Goal: Information Seeking & Learning: Check status

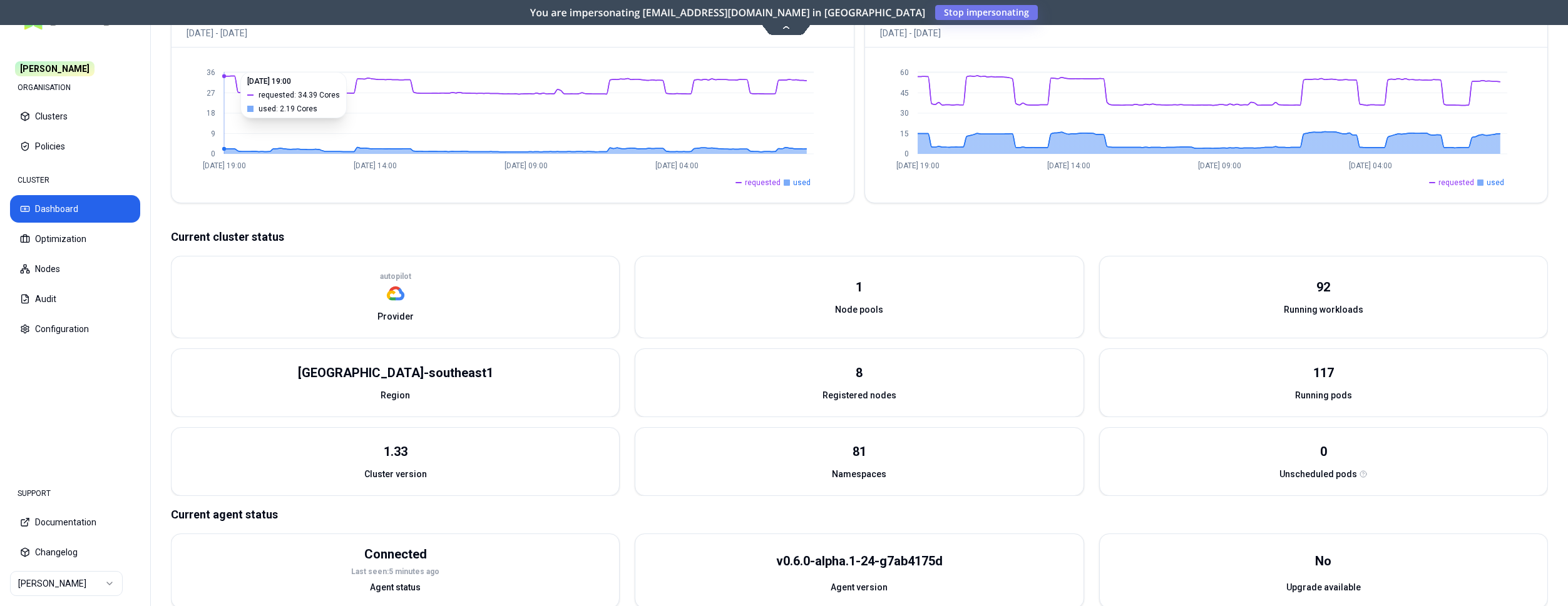
scroll to position [67, 0]
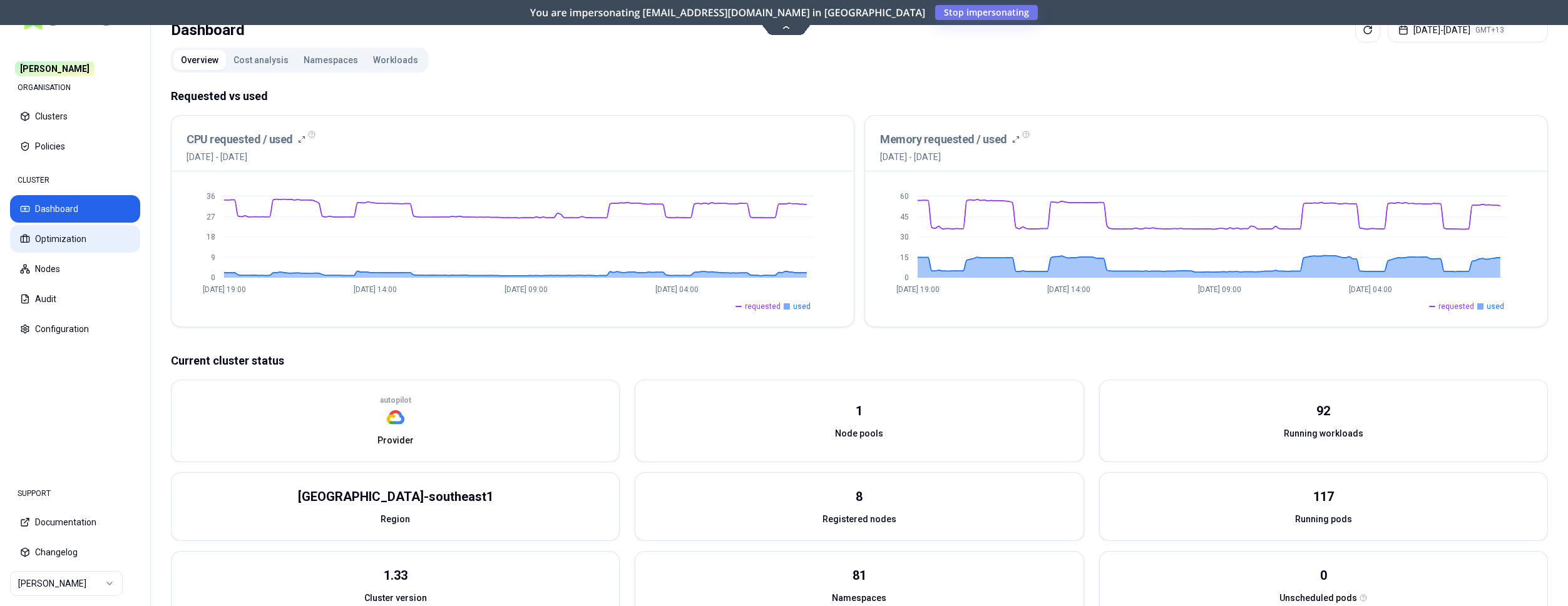
click at [49, 239] on button "Optimization" at bounding box center [74, 239] width 130 height 28
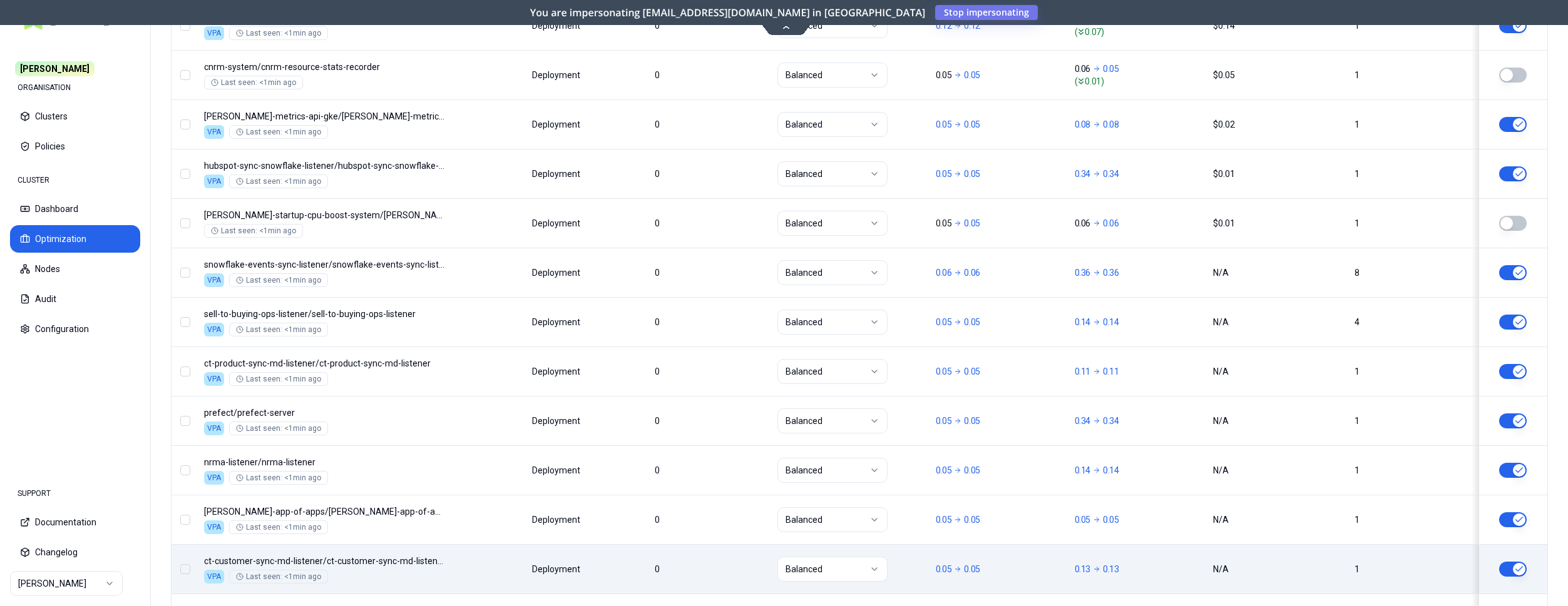
scroll to position [1511, 0]
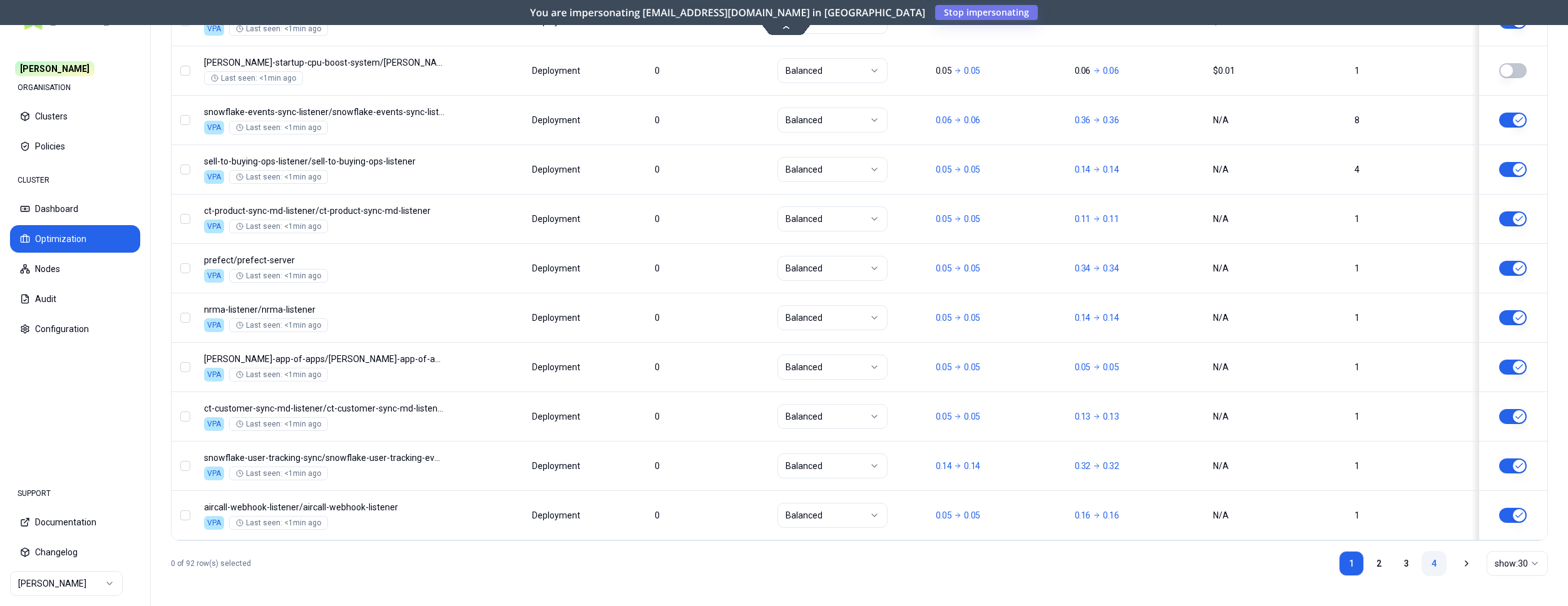
click at [1435, 561] on link "4" at bounding box center [1433, 563] width 25 height 25
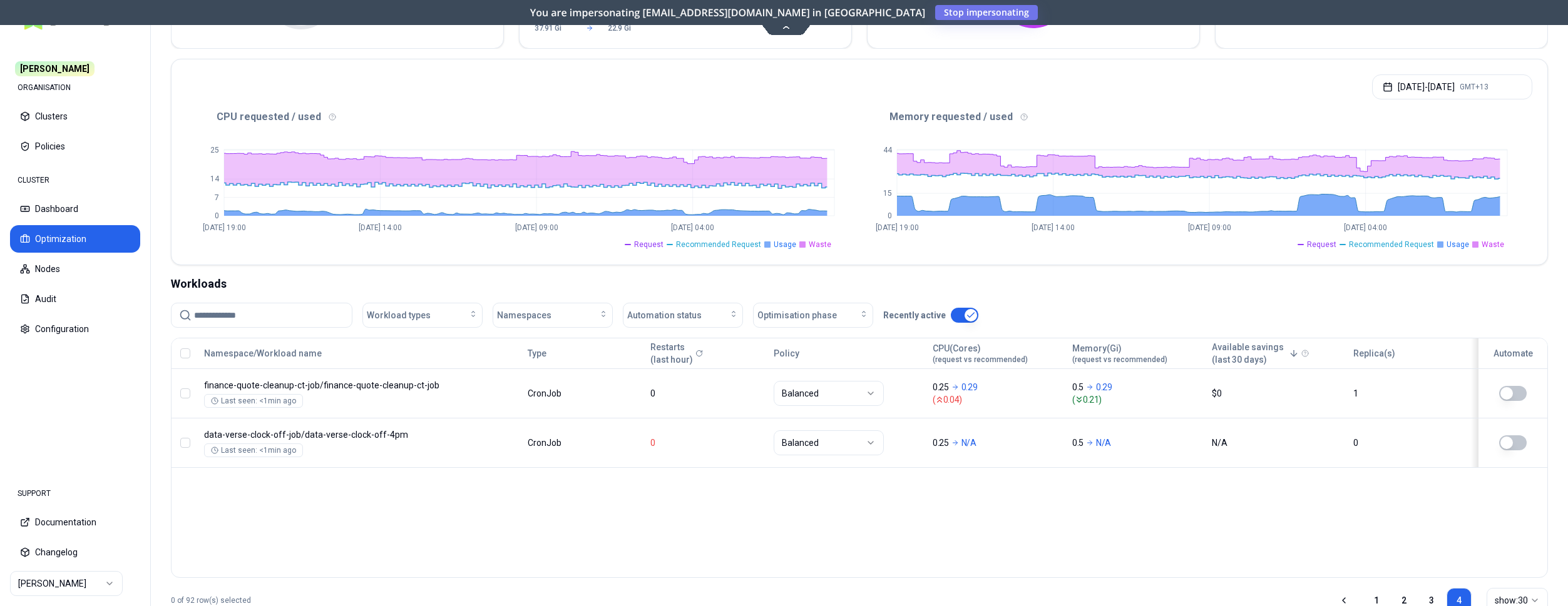
scroll to position [237, 0]
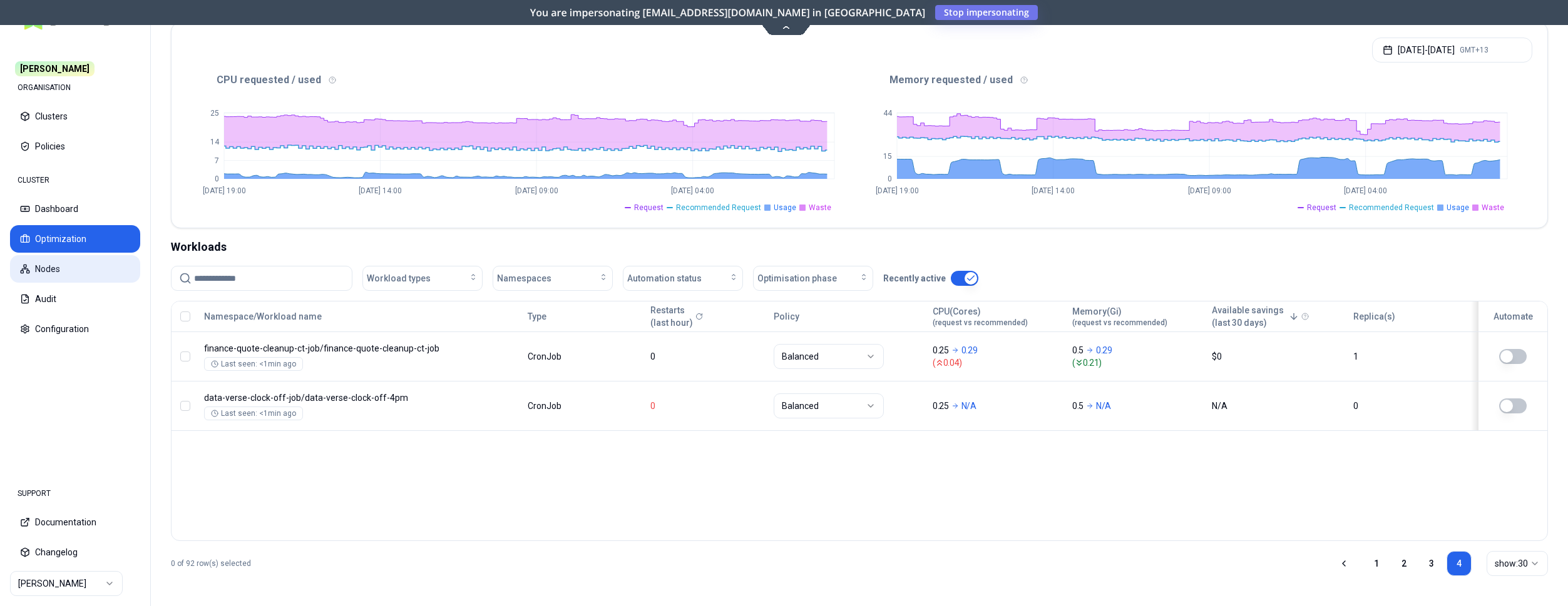
click at [69, 267] on button "Nodes" at bounding box center [74, 269] width 130 height 28
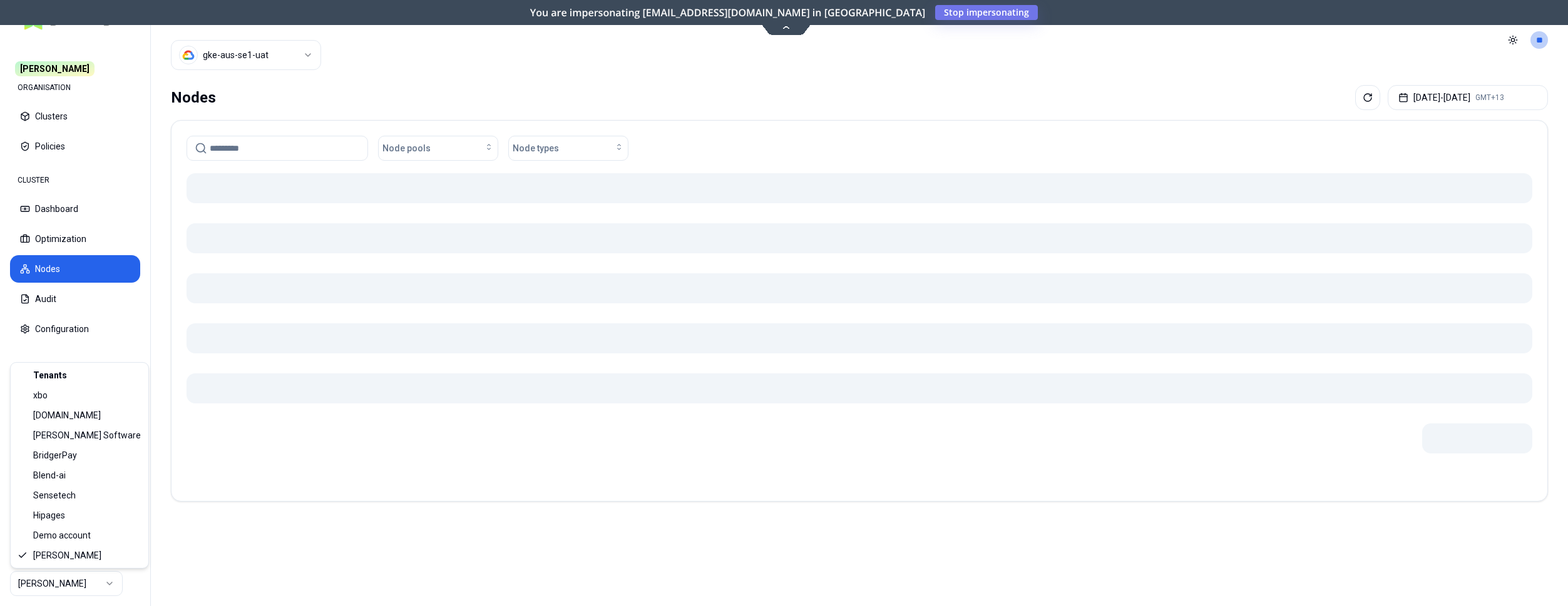
click at [71, 582] on html "Carma ORGANISATION Clusters Policies CLUSTER Dashboard Optimization Nodes Audit…" at bounding box center [784, 303] width 1568 height 606
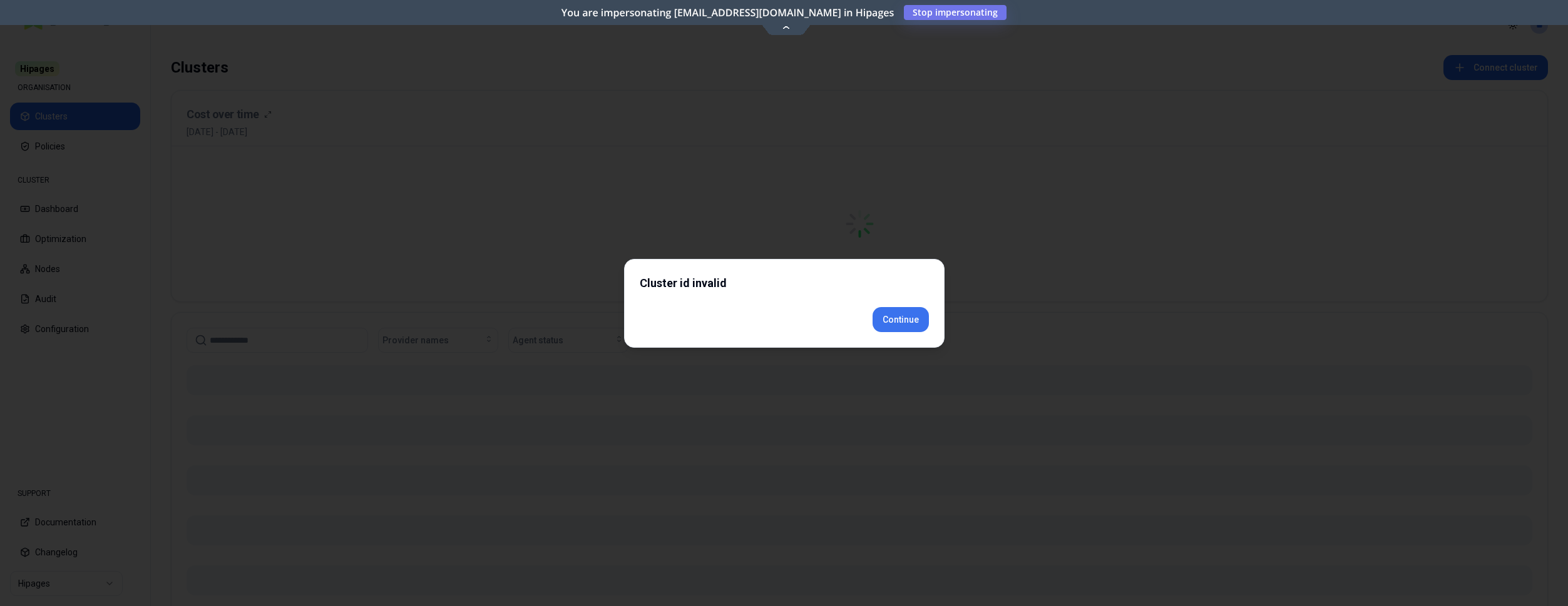
click at [883, 338] on div "Cluster id invalid Continue" at bounding box center [784, 303] width 320 height 89
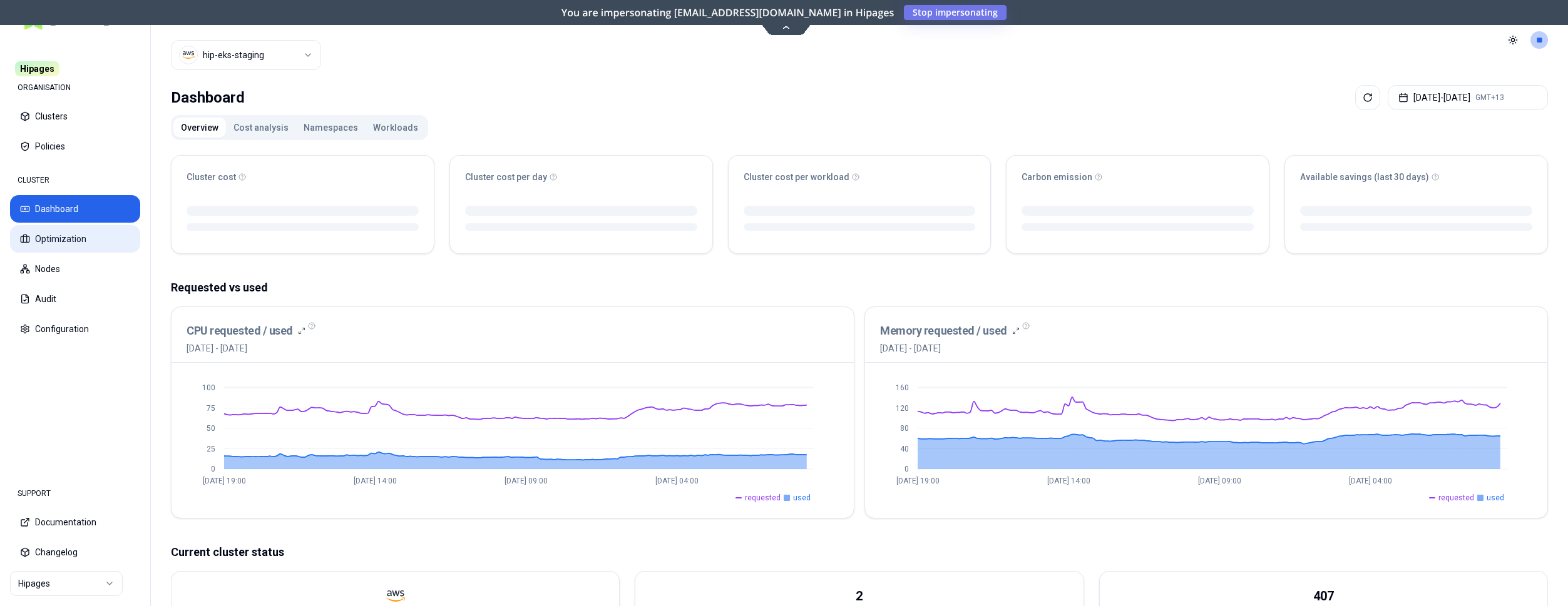
click at [85, 238] on button "Optimization" at bounding box center [74, 239] width 130 height 28
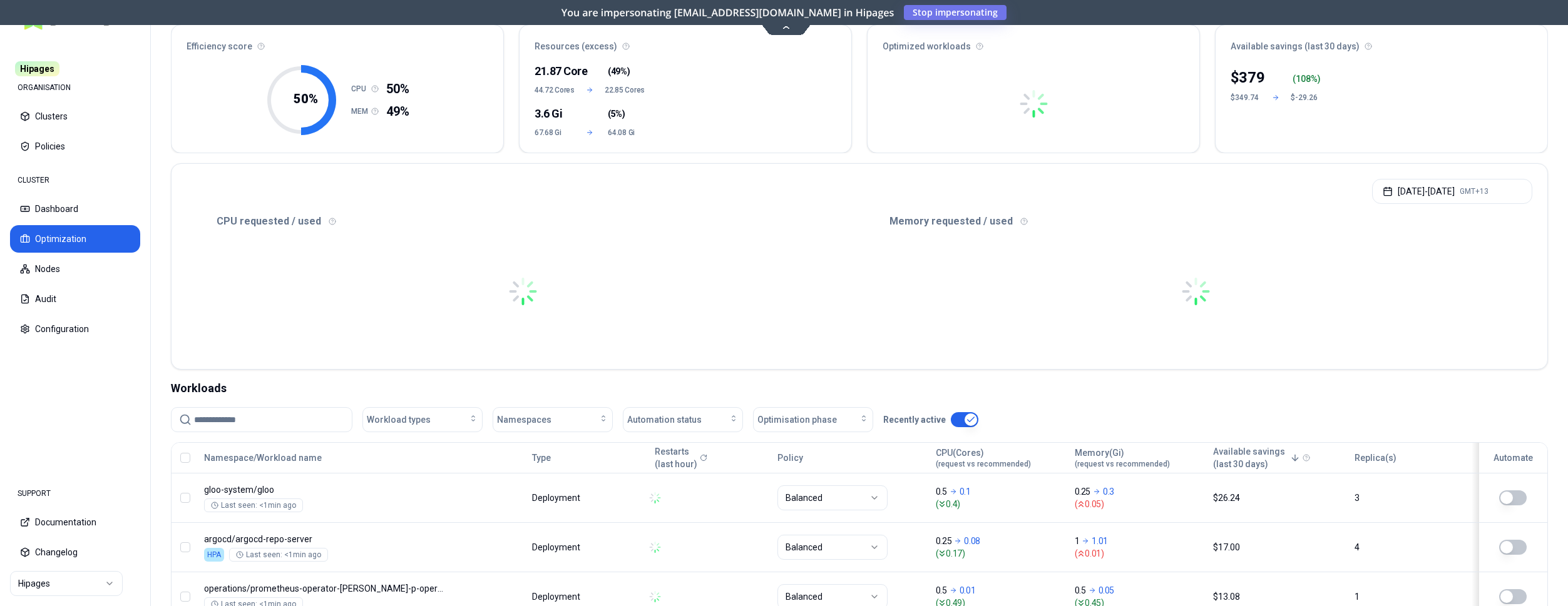
scroll to position [64, 0]
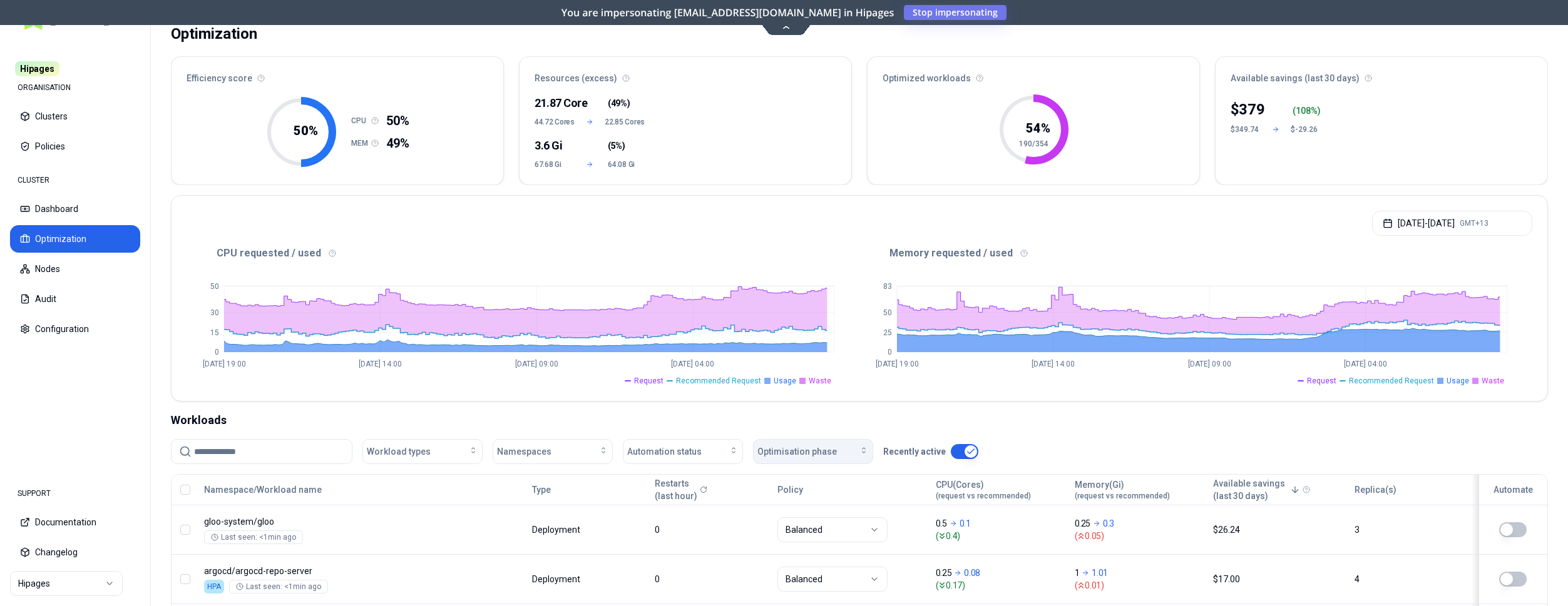
click at [797, 453] on span "Optimisation phase" at bounding box center [797, 451] width 80 height 12
click at [718, 455] on div "Automation status" at bounding box center [682, 451] width 111 height 12
click at [705, 475] on div "on" at bounding box center [685, 480] width 119 height 20
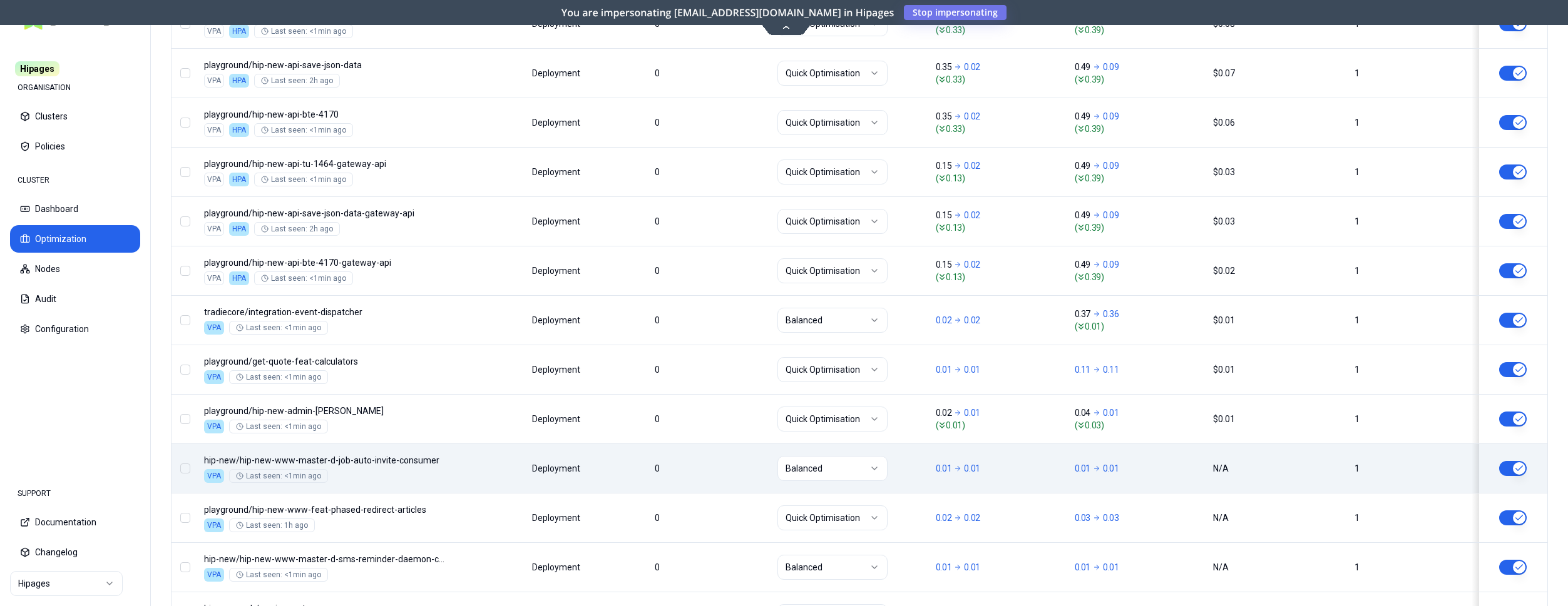
scroll to position [1511, 0]
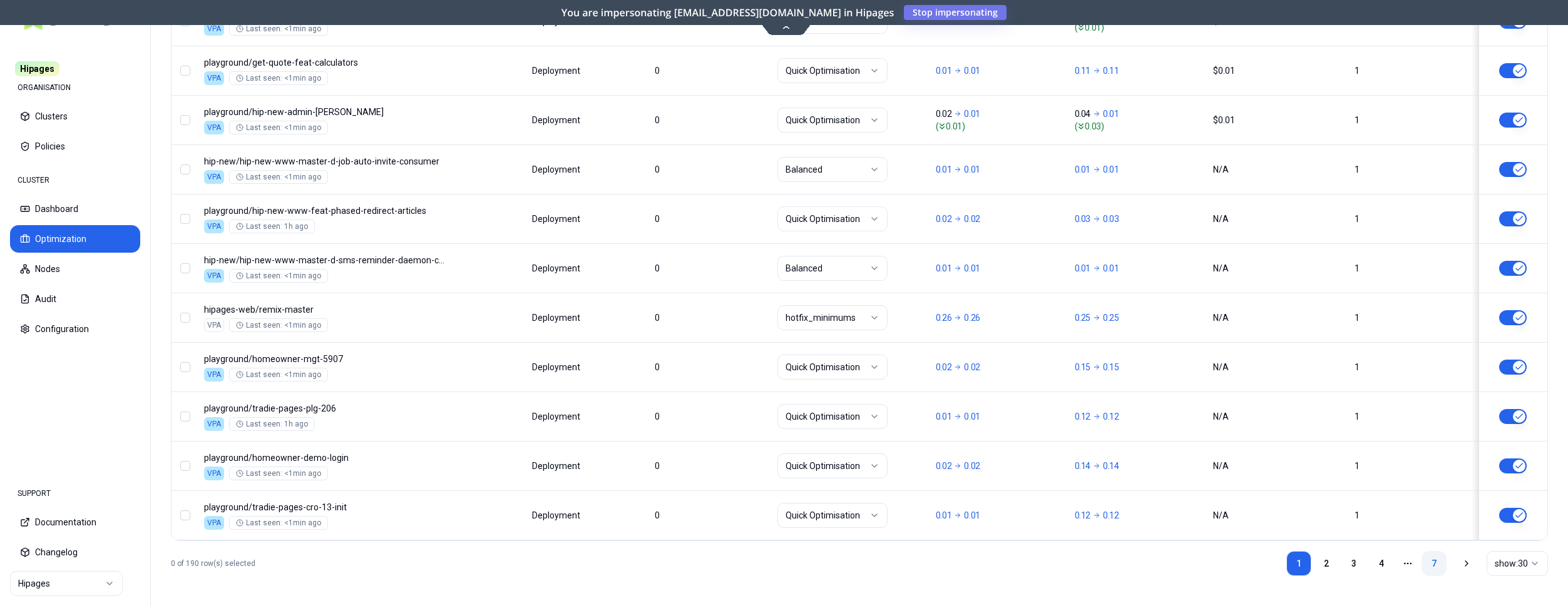
click at [1430, 559] on link "7" at bounding box center [1433, 563] width 25 height 25
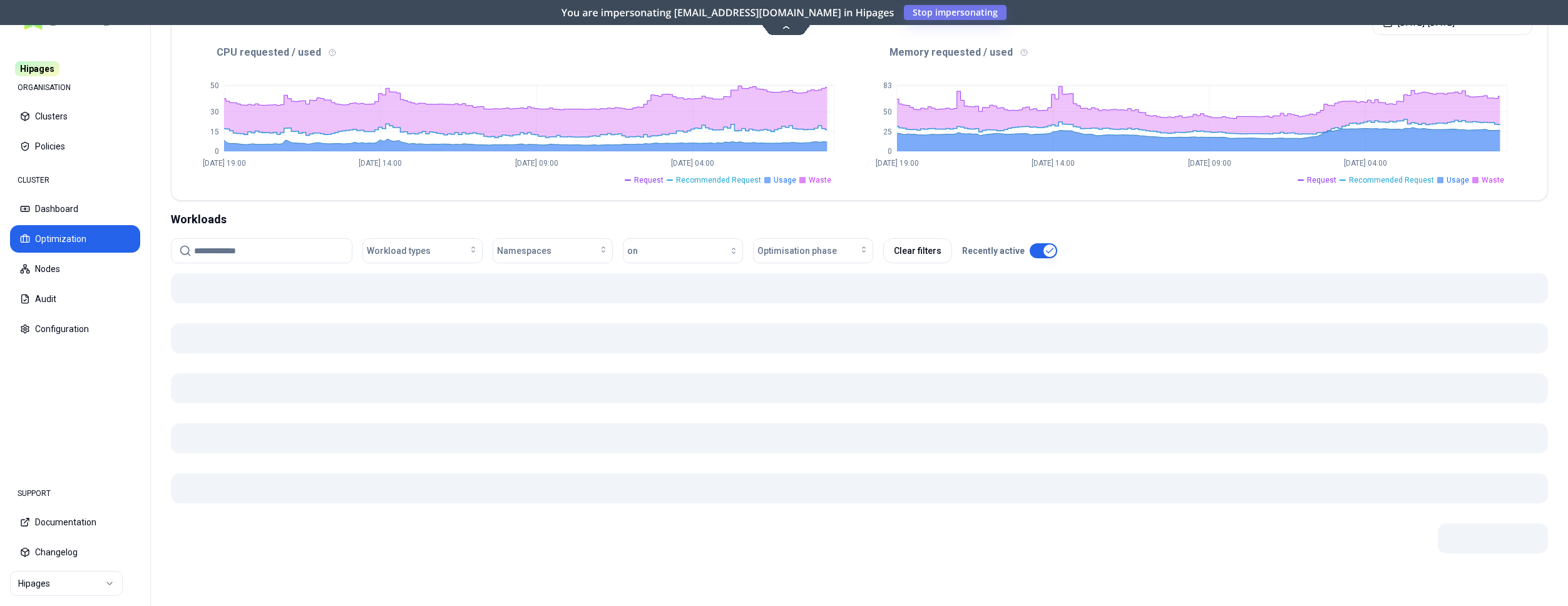
scroll to position [265, 0]
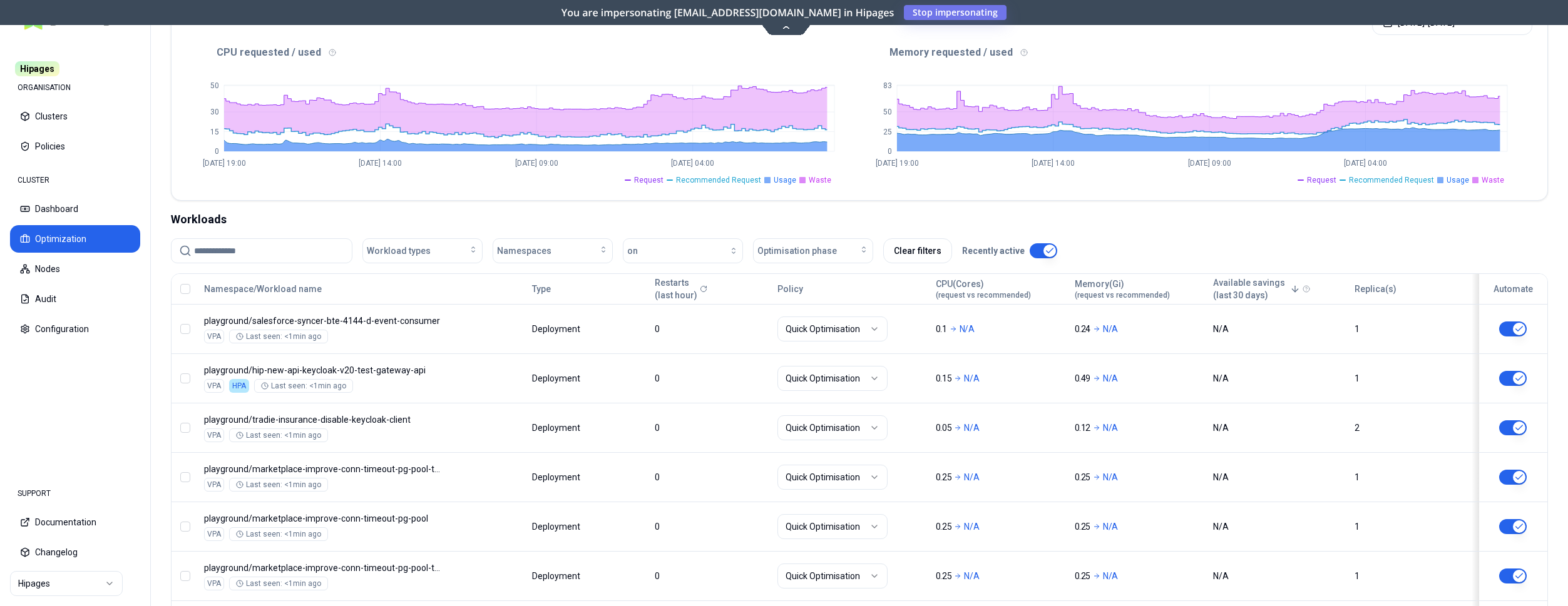
click at [704, 289] on icon at bounding box center [704, 288] width 6 height 6
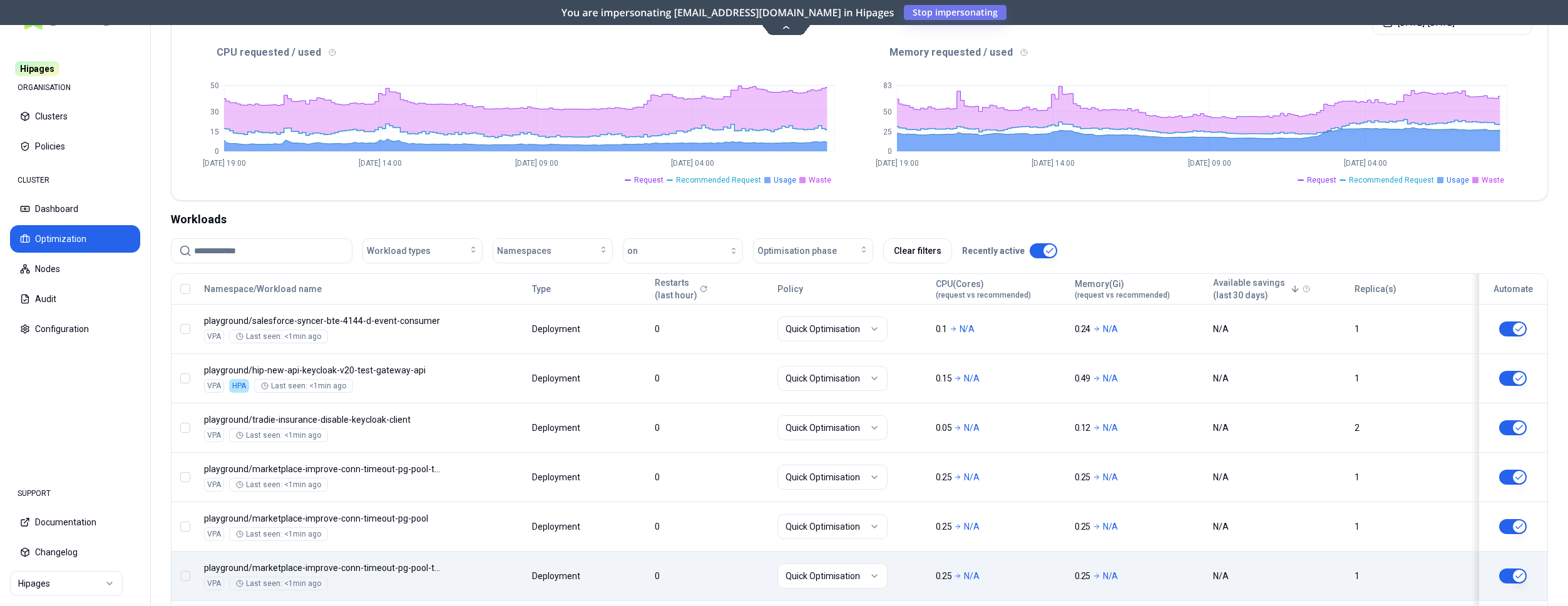
scroll to position [523, 0]
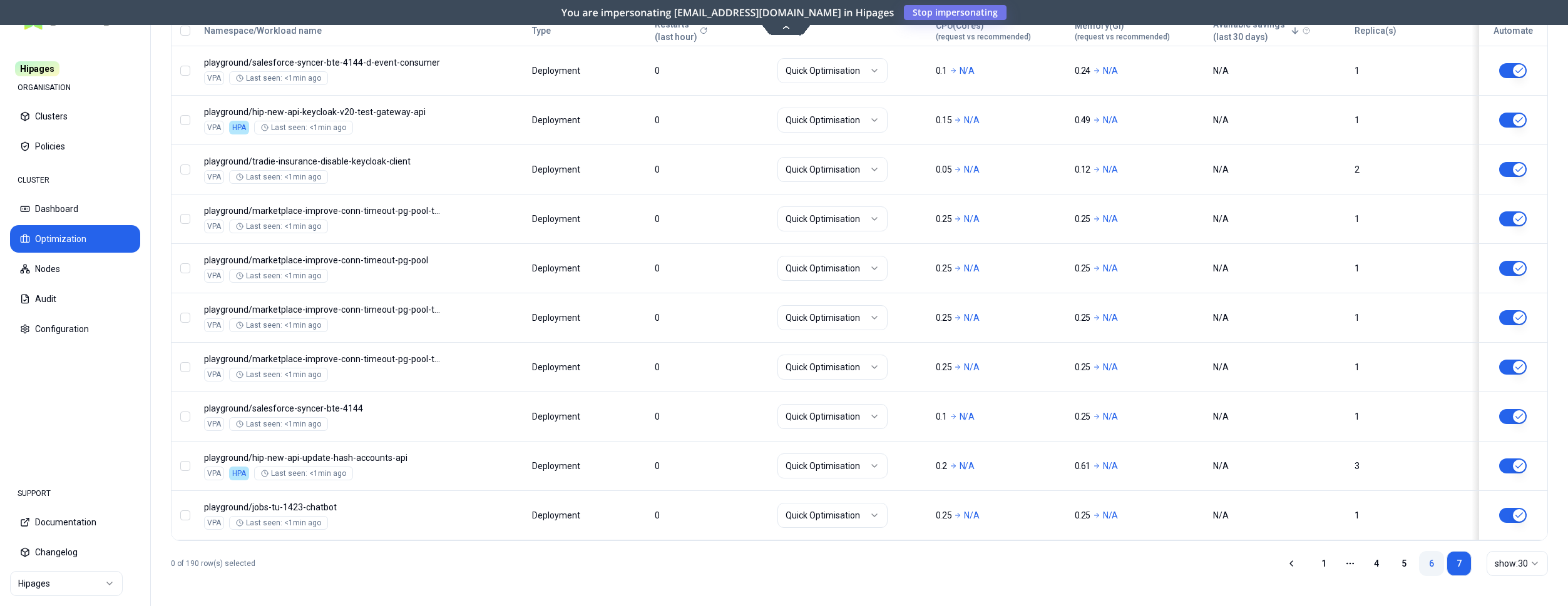
click at [1433, 567] on link "6" at bounding box center [1431, 563] width 25 height 25
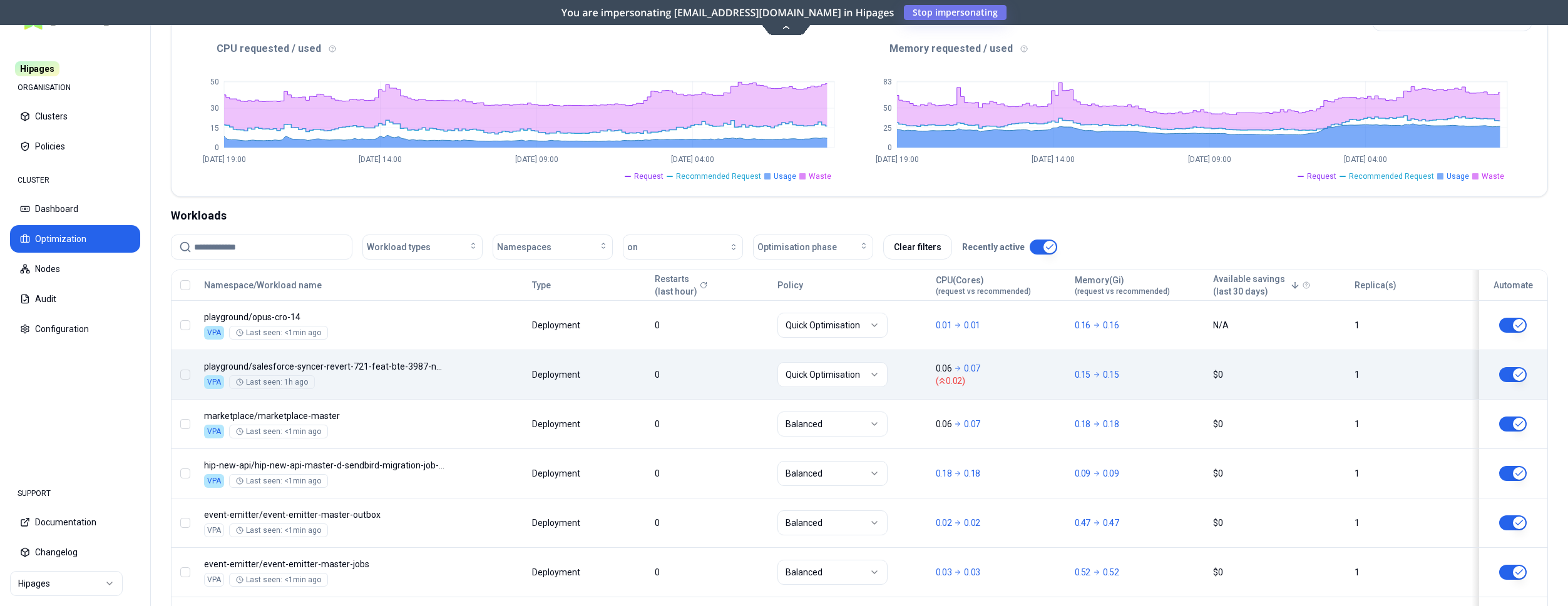
scroll to position [137, 0]
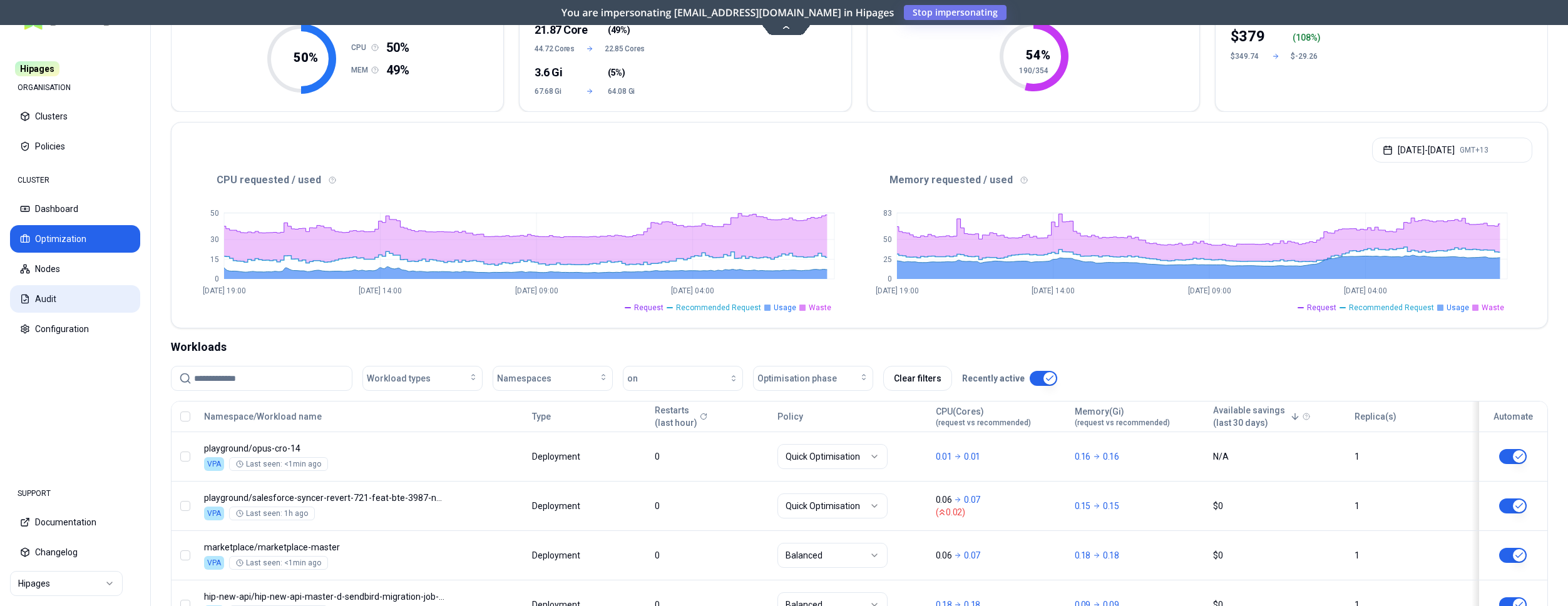
click at [70, 292] on button "Audit" at bounding box center [74, 299] width 130 height 28
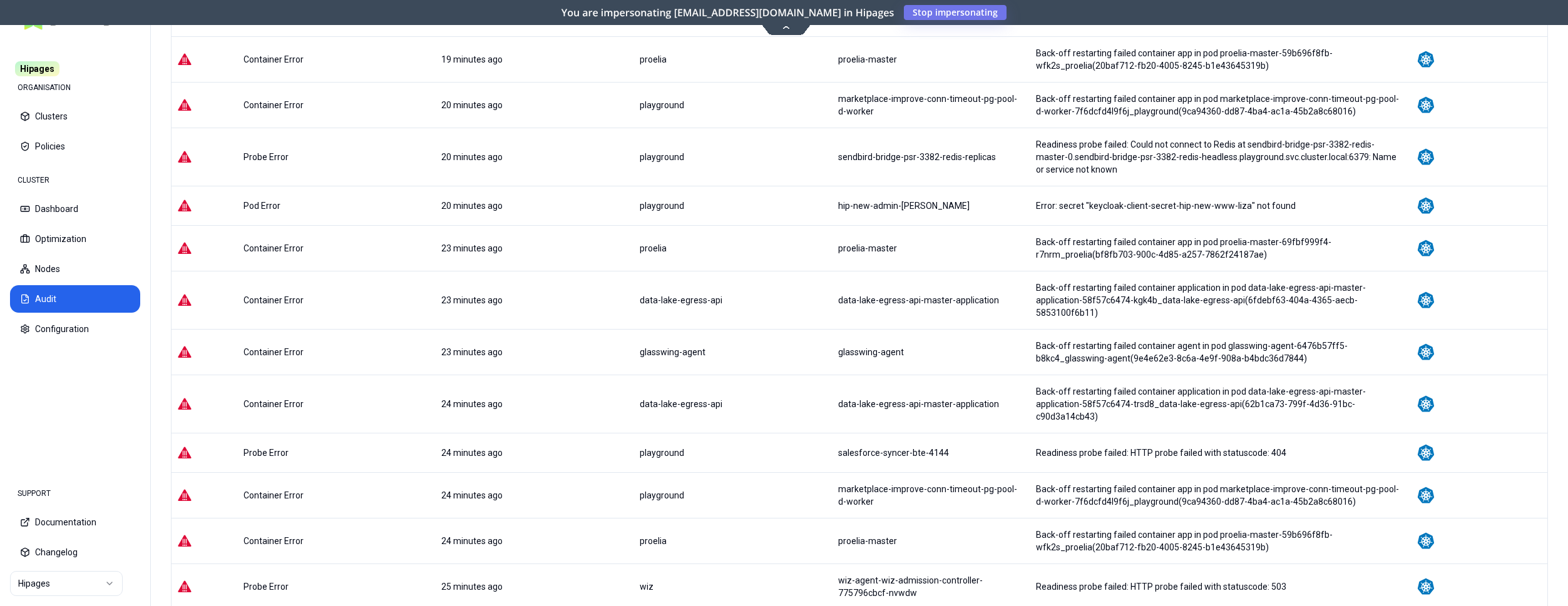
scroll to position [432, 0]
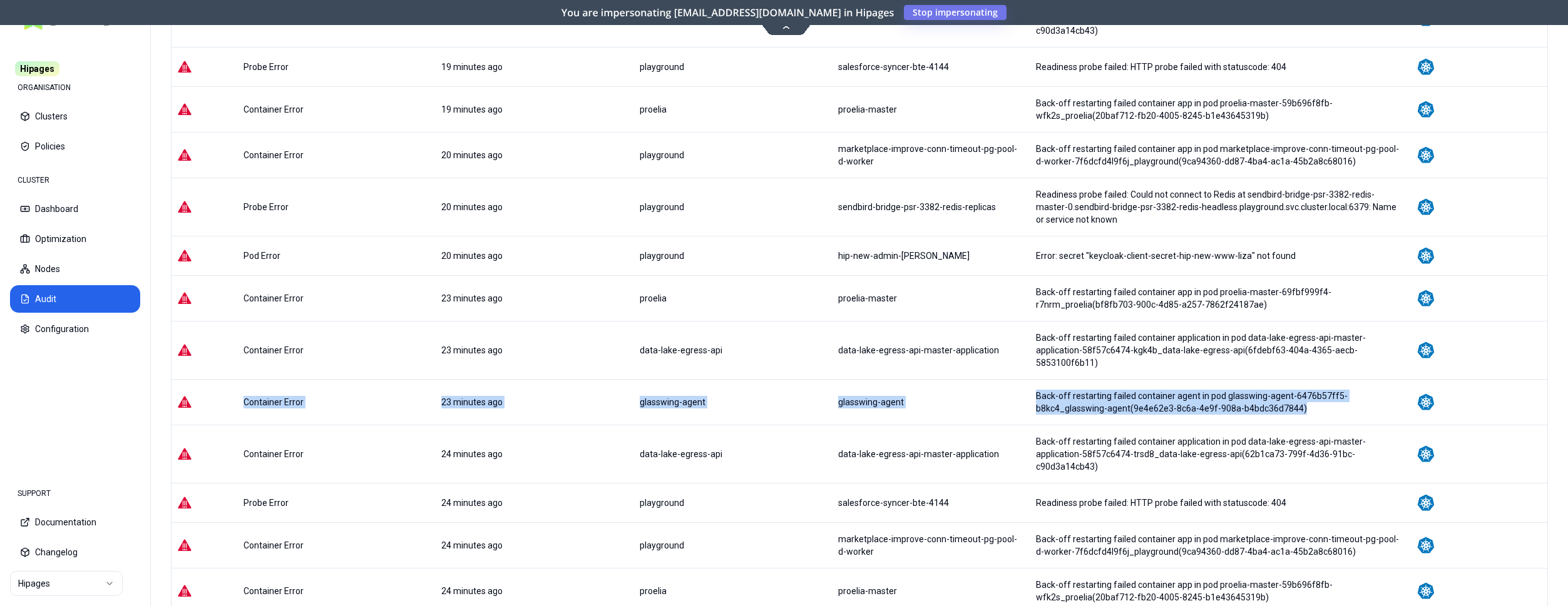
drag, startPoint x: 237, startPoint y: 358, endPoint x: 1257, endPoint y: 373, distance: 1020.1
click at [1257, 379] on tr "Container Error 23 minutes ago glasswing-agent glasswing-agent Back-off restart…" at bounding box center [859, 402] width 1375 height 46
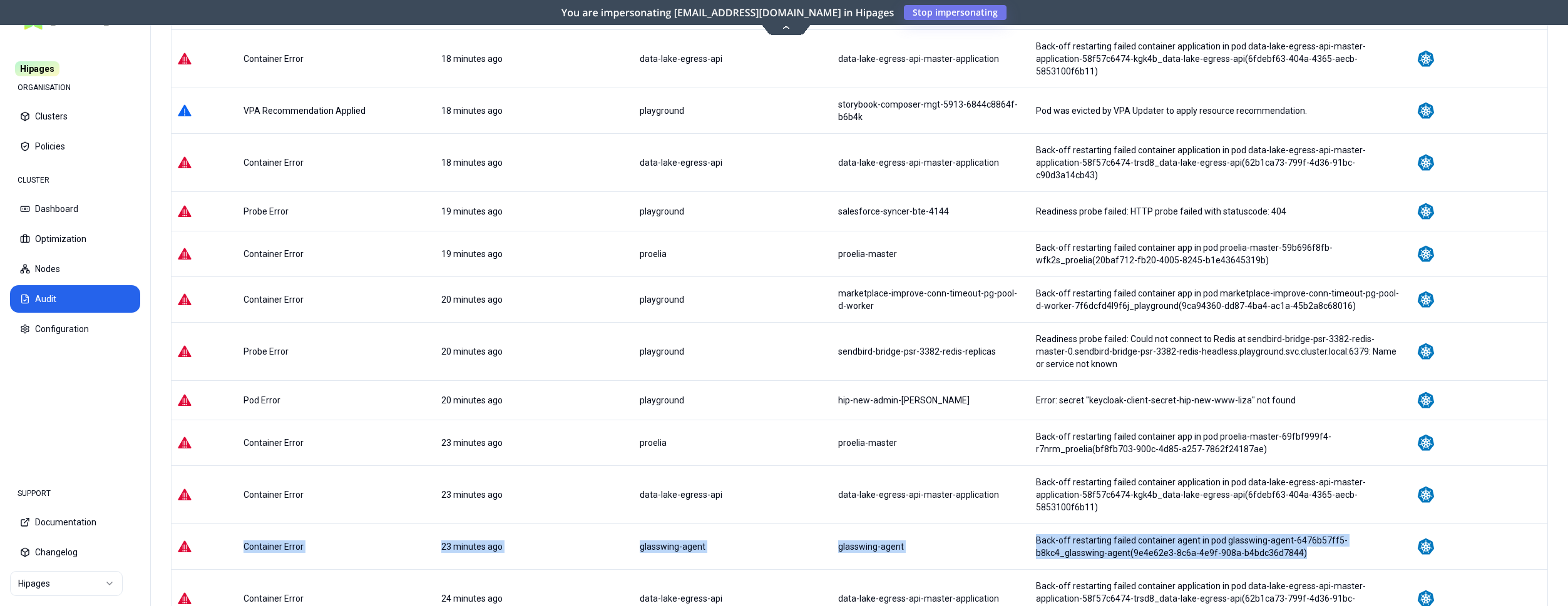
scroll to position [304, 0]
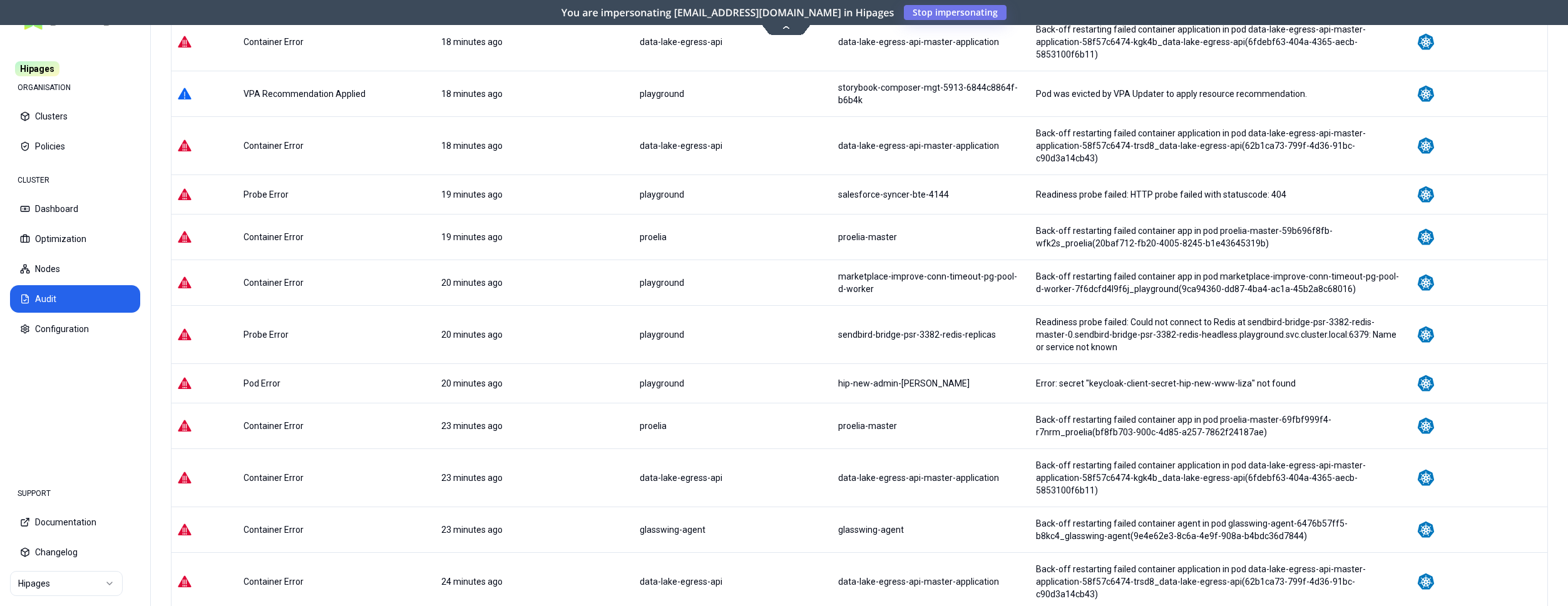
click at [294, 507] on td "Container Error" at bounding box center [337, 530] width 199 height 46
drag, startPoint x: 702, startPoint y: 488, endPoint x: 609, endPoint y: 492, distance: 93.1
click at [609, 507] on tr "Container Error 23 minutes ago glasswing-agent glasswing-agent Back-off restart…" at bounding box center [859, 530] width 1375 height 46
copy tr "glasswing-agent"
click at [65, 239] on button "Optimization" at bounding box center [74, 239] width 130 height 28
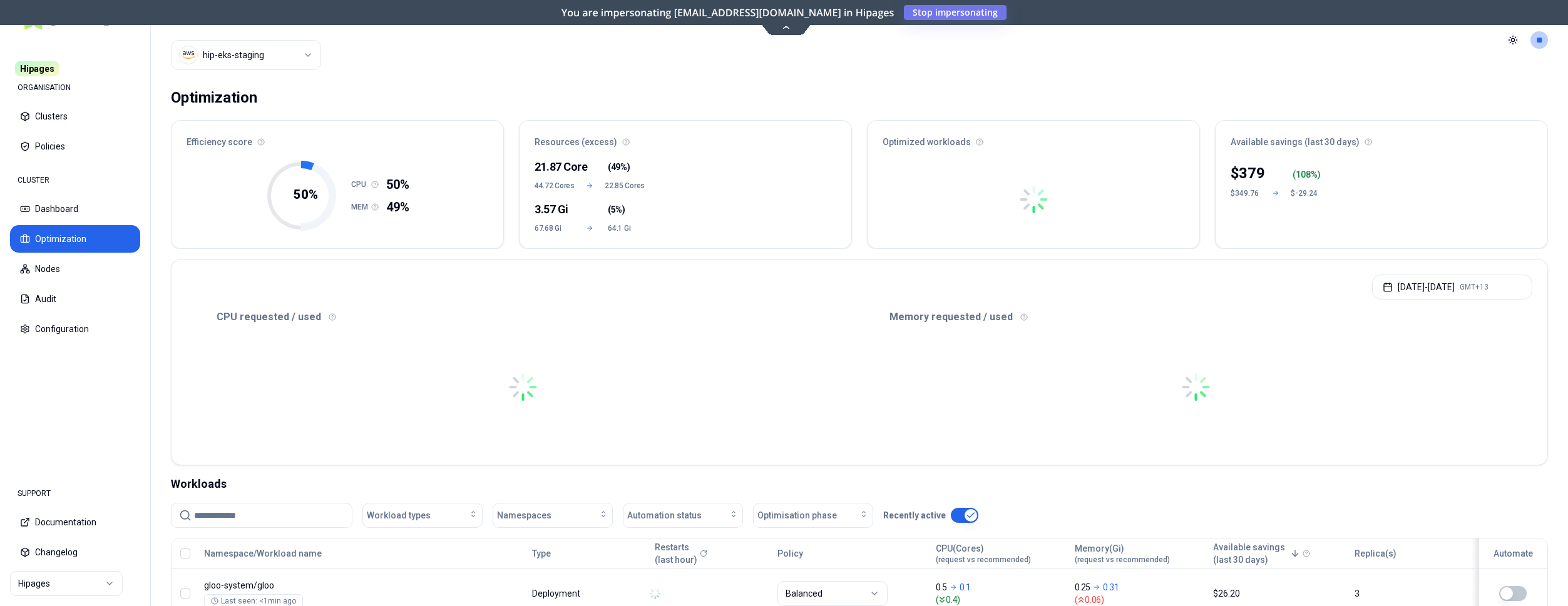
drag, startPoint x: 290, startPoint y: 512, endPoint x: 299, endPoint y: 514, distance: 9.2
click at [291, 512] on input at bounding box center [269, 515] width 150 height 24
paste input "**********"
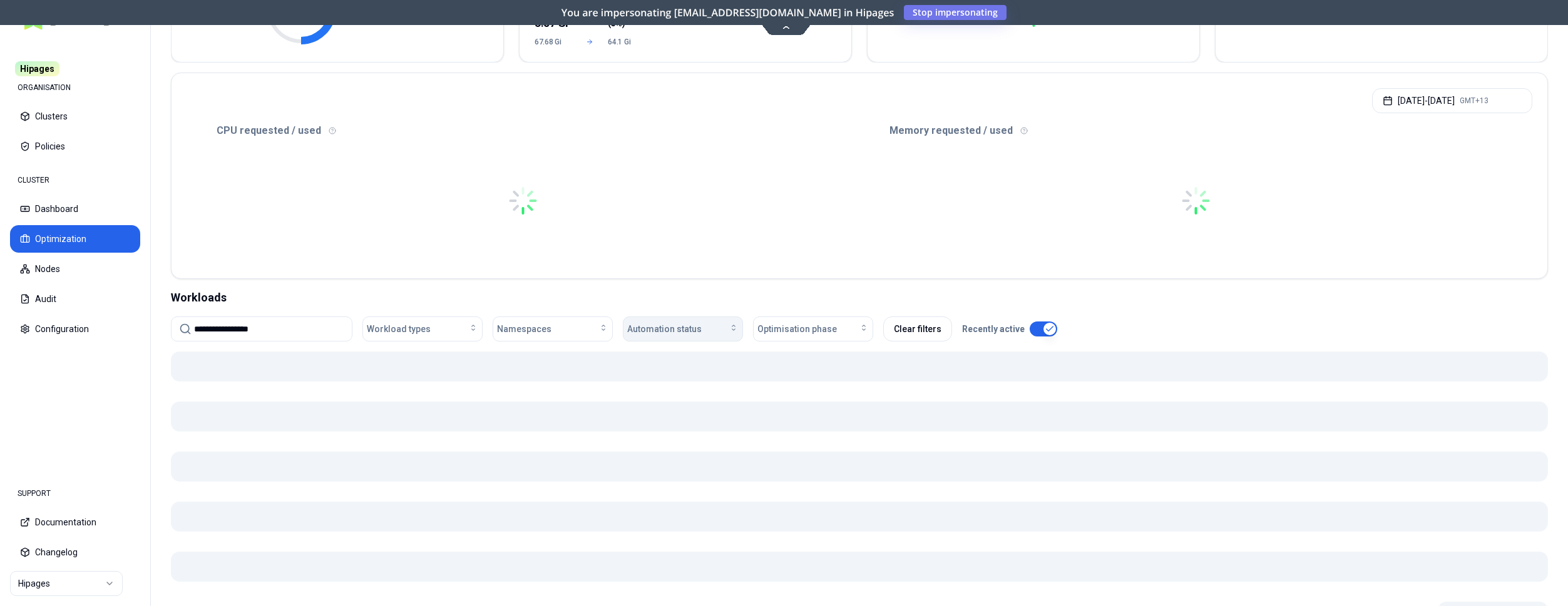
scroll to position [191, 0]
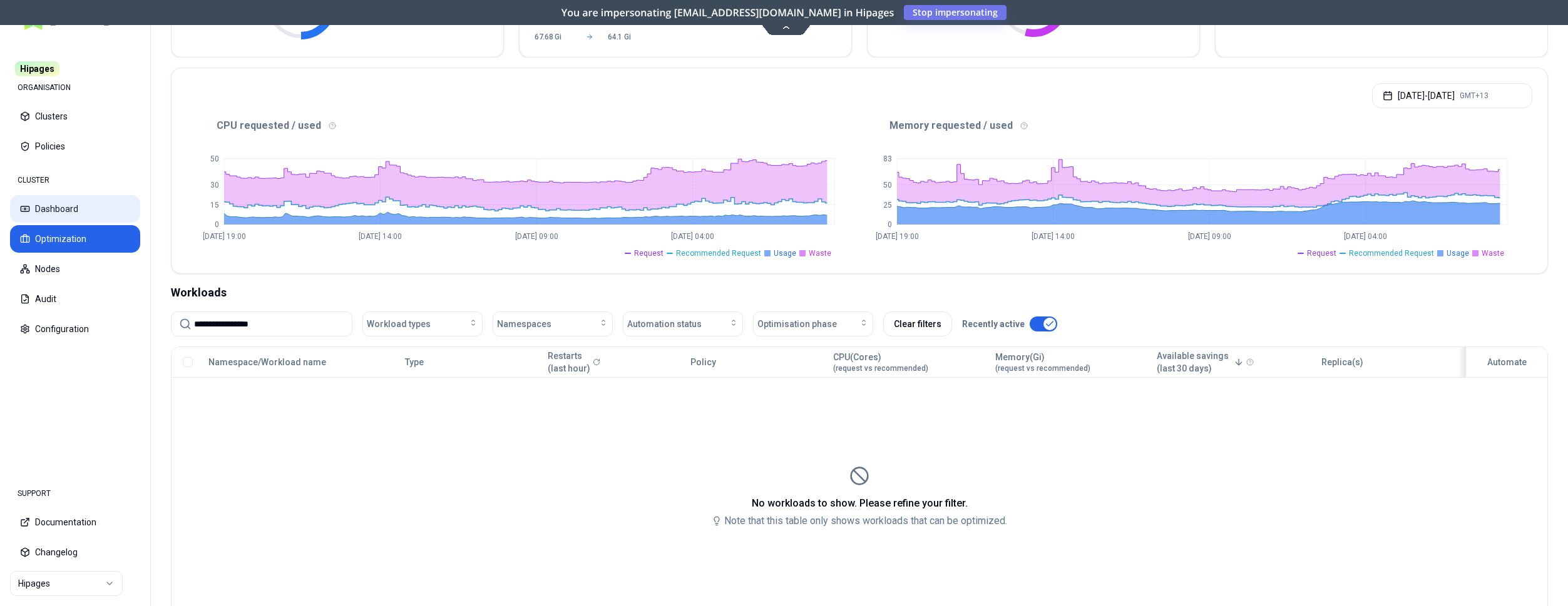
type input "**********"
click at [51, 206] on button "Dashboard" at bounding box center [74, 209] width 130 height 28
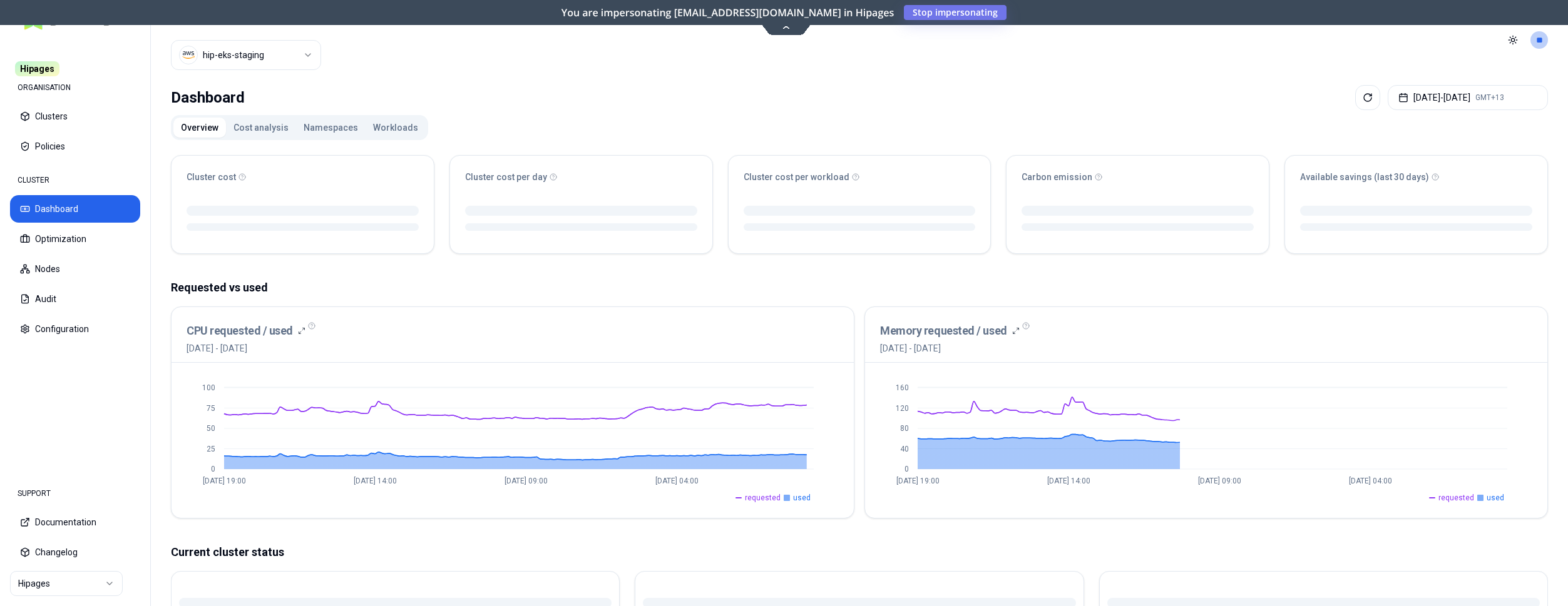
click at [396, 122] on button "Workloads" at bounding box center [395, 127] width 60 height 20
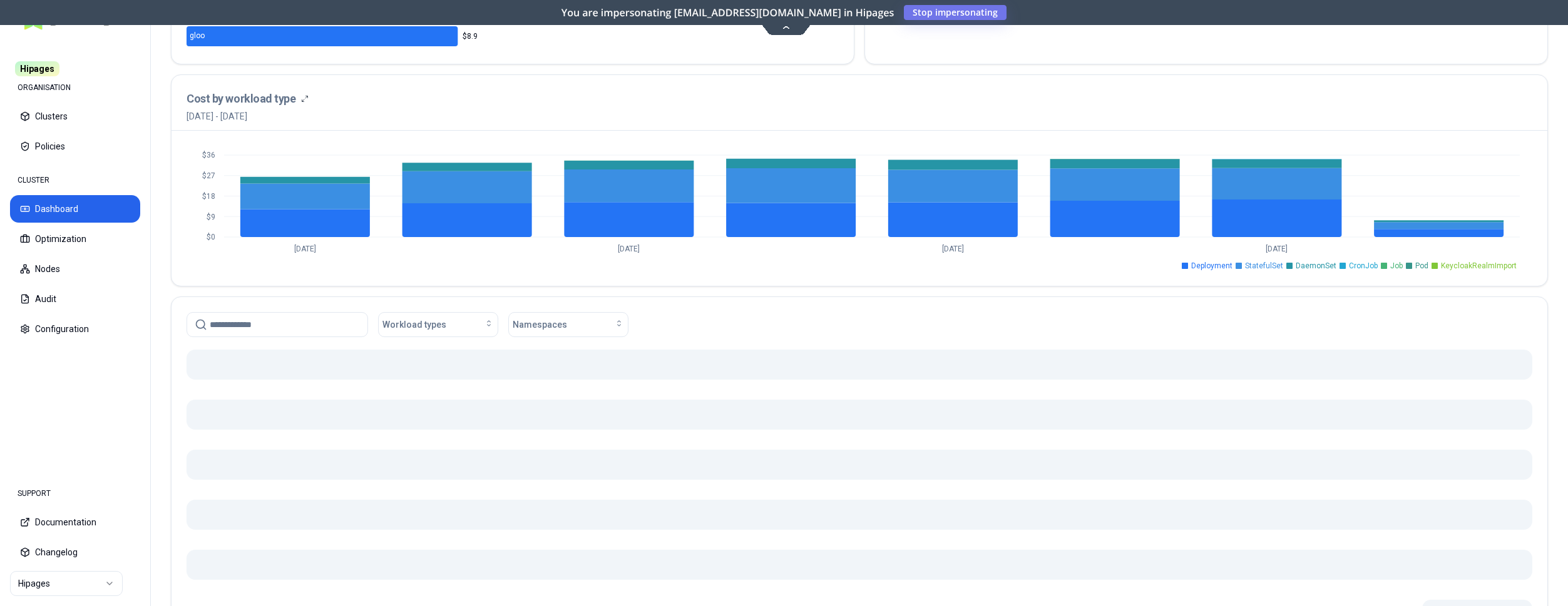
scroll to position [447, 0]
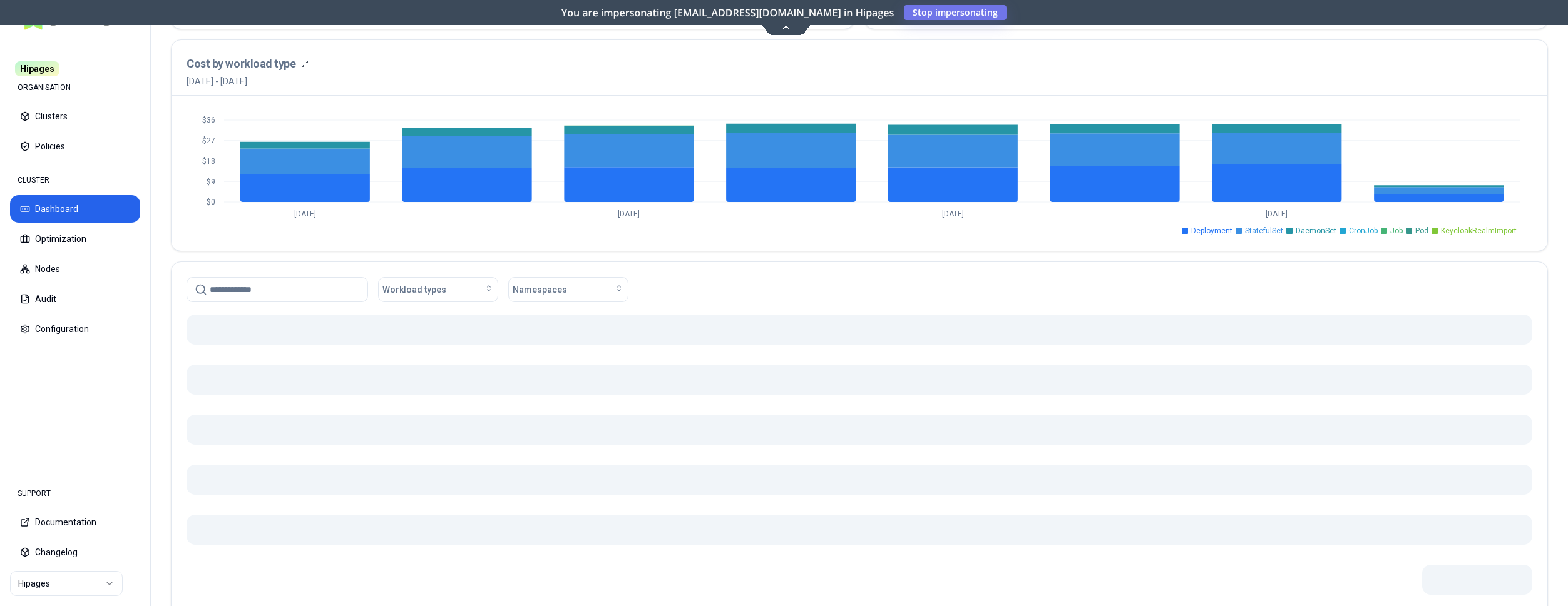
click at [264, 292] on input at bounding box center [285, 290] width 150 height 24
paste input "**********"
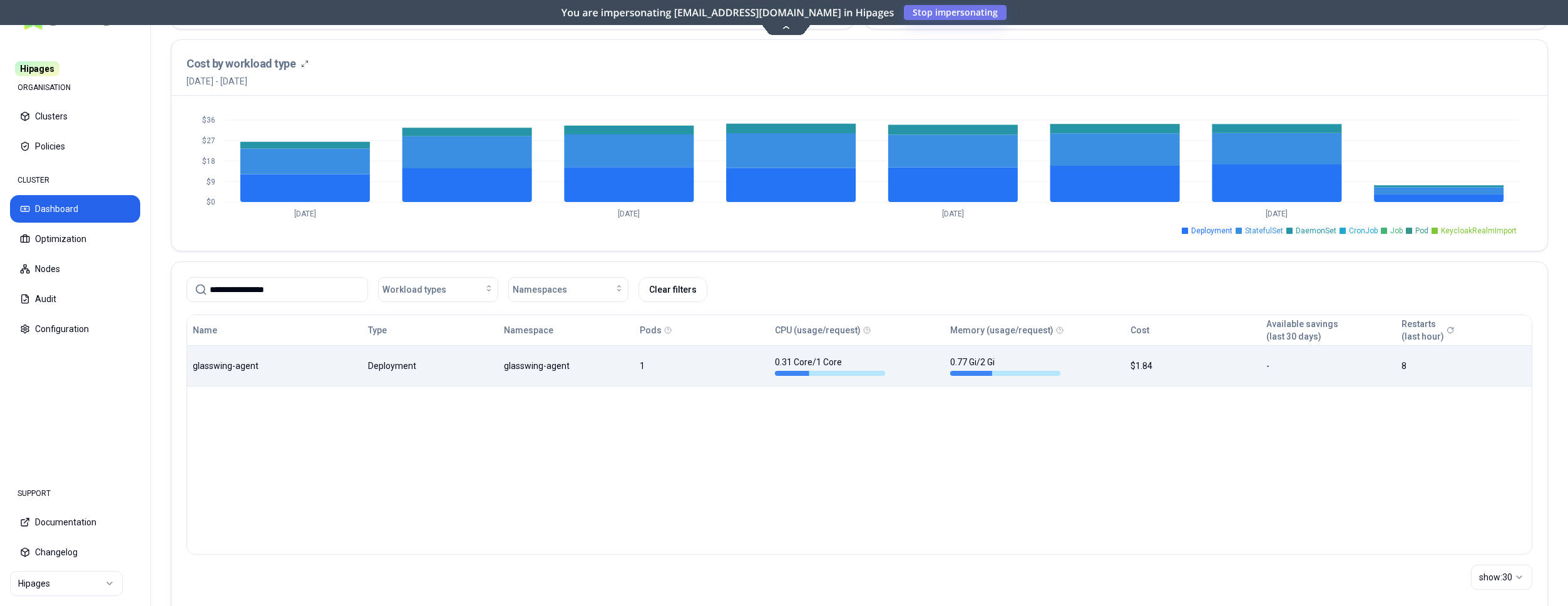
type input "**********"
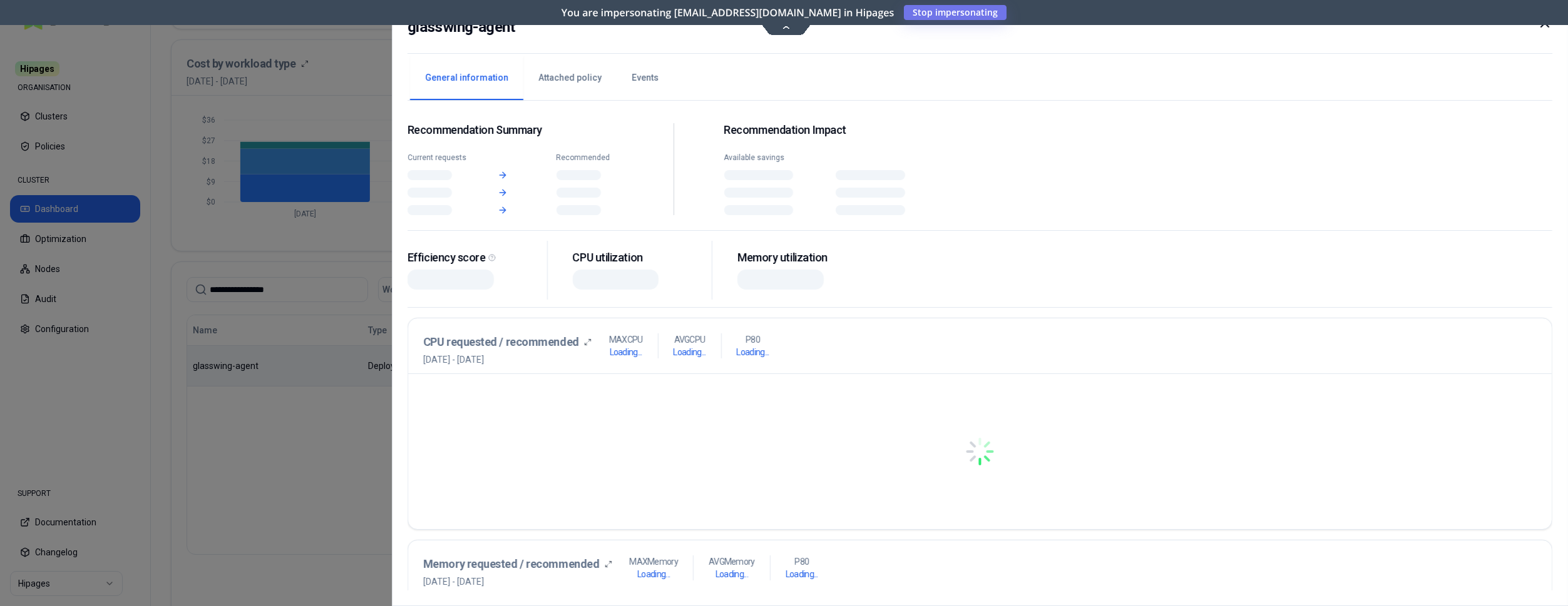
scroll to position [447, 0]
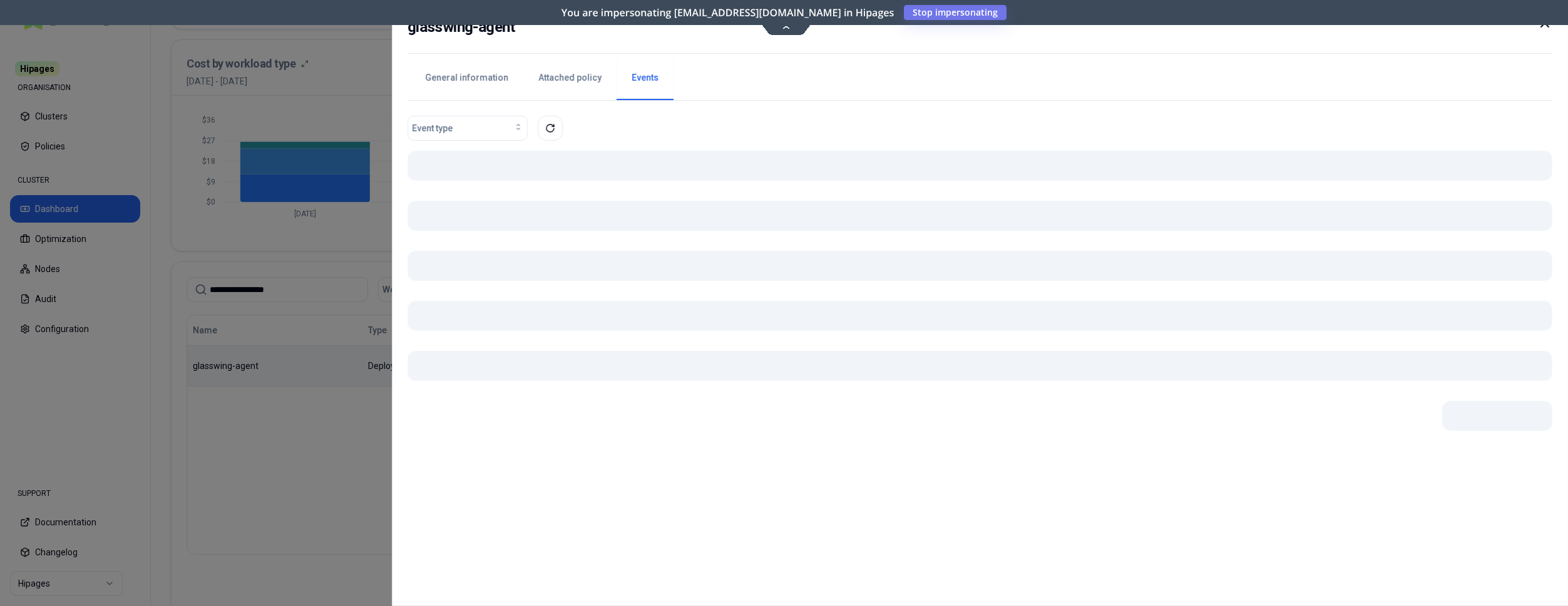
click at [638, 83] on button "Events" at bounding box center [645, 78] width 57 height 44
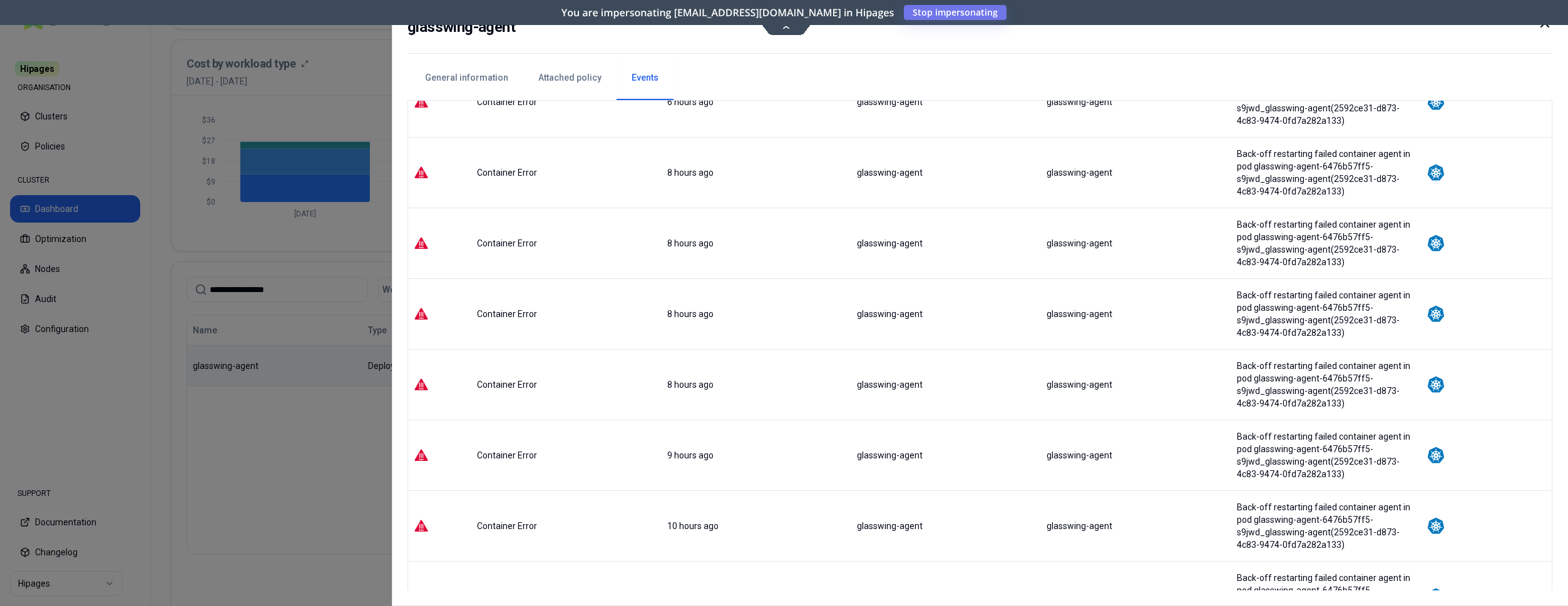
scroll to position [1383, 0]
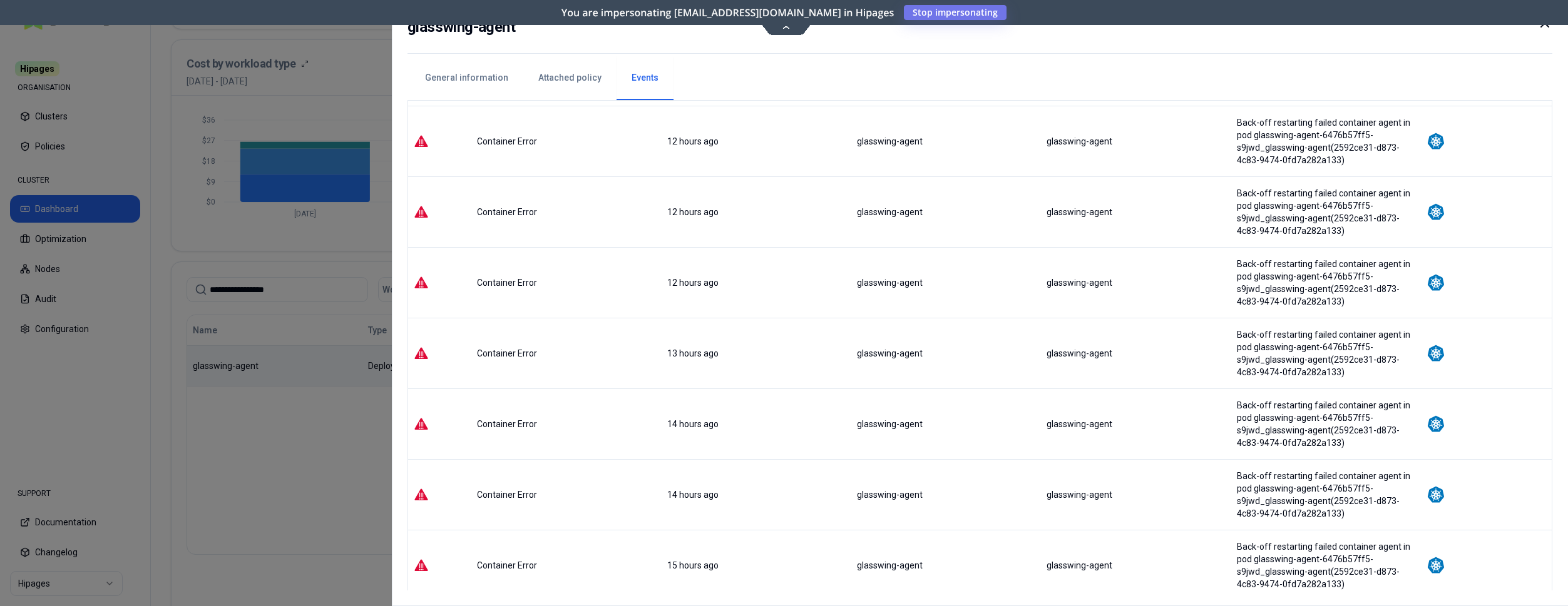
scroll to position [0, 0]
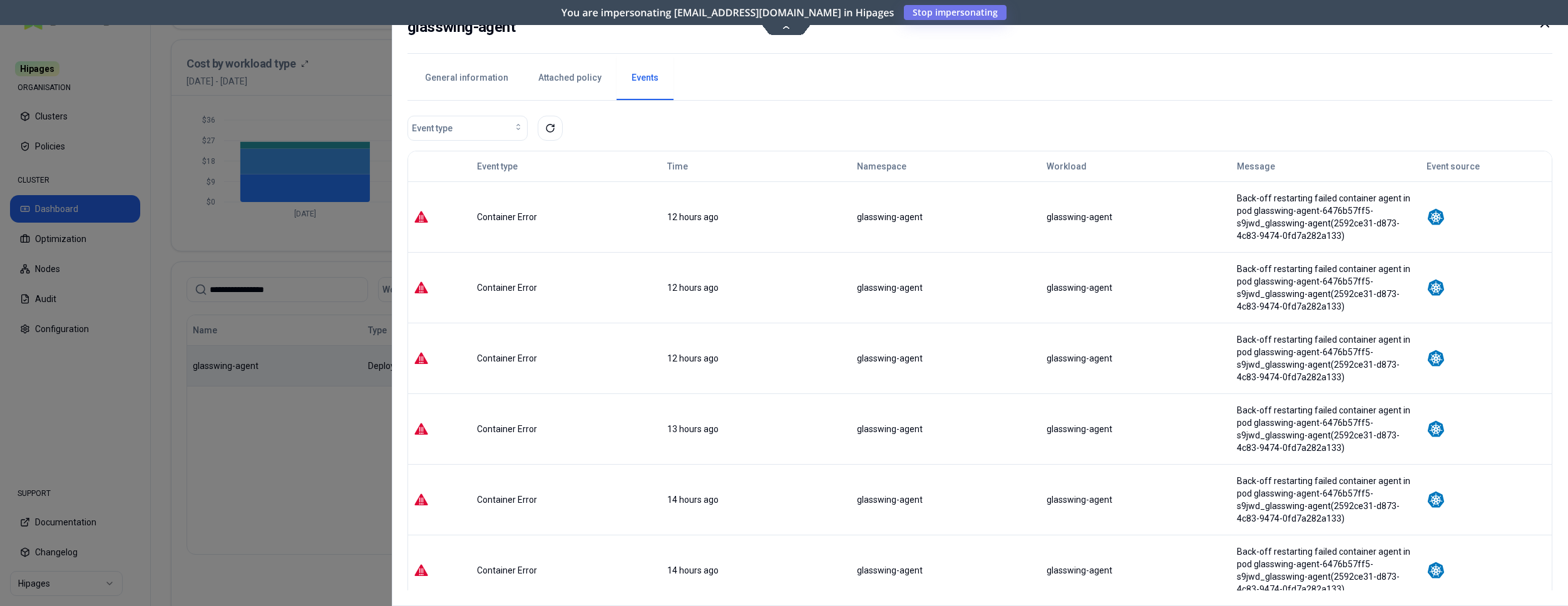
click at [772, 493] on div "14 hours ago" at bounding box center [756, 499] width 179 height 12
click at [851, 394] on td "glasswing-agent" at bounding box center [946, 429] width 190 height 70
click at [307, 442] on div at bounding box center [784, 303] width 1568 height 606
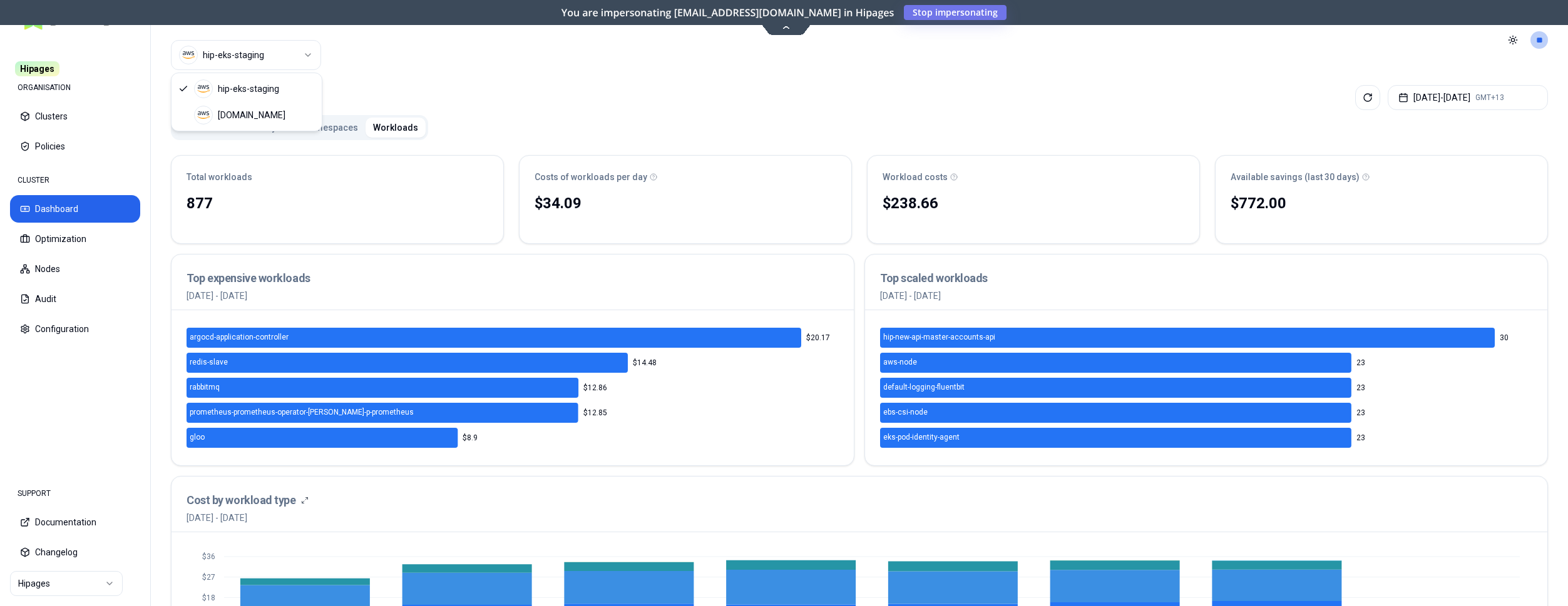
click at [292, 48] on html "**********" at bounding box center [784, 303] width 1568 height 606
click at [94, 590] on html "**********" at bounding box center [784, 303] width 1568 height 606
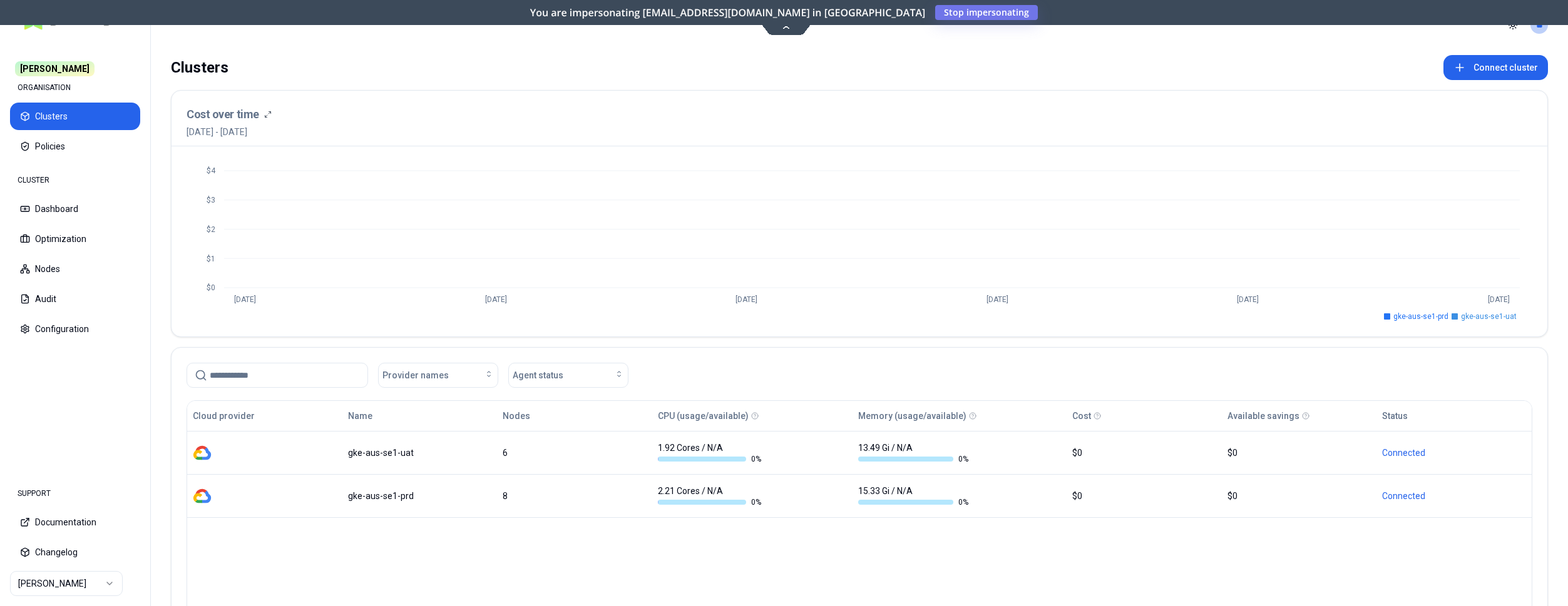
click at [596, 606] on div "Cloud provider Name Nodes CPU (usage/available) Memory (usage/available) Cost A…" at bounding box center [859, 521] width 1345 height 241
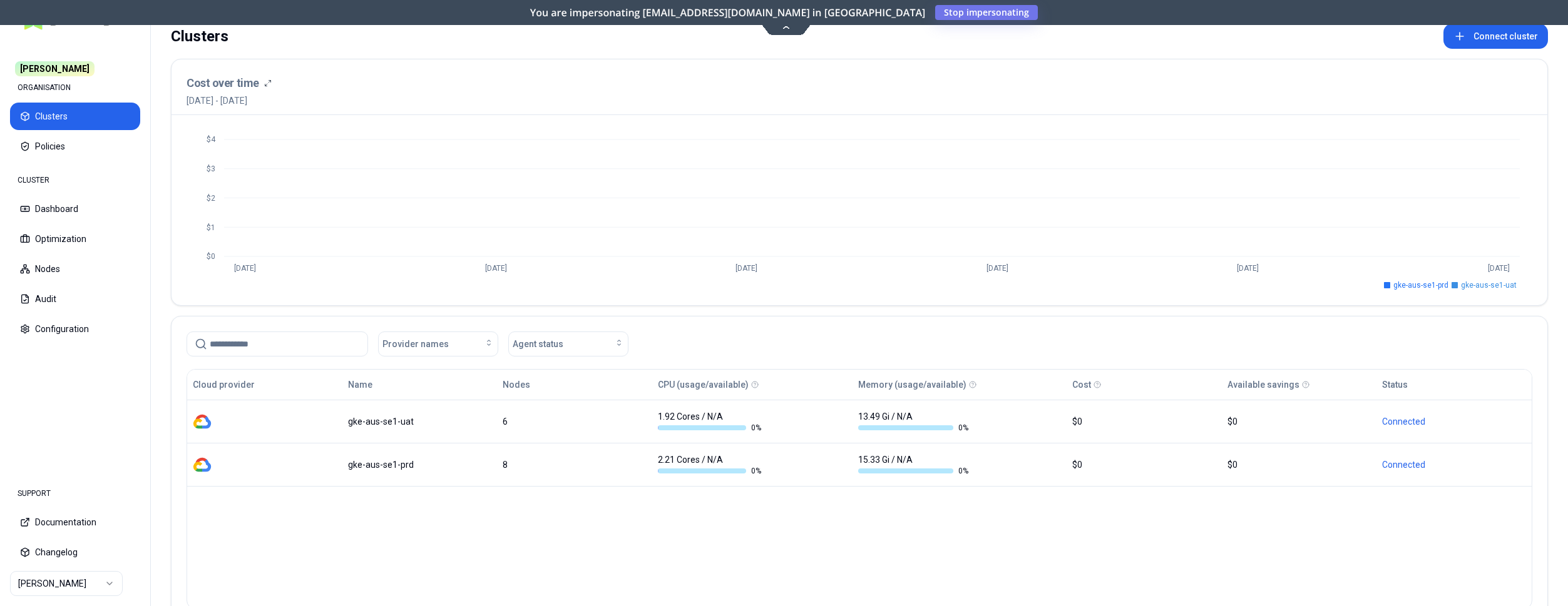
scroll to position [115, 0]
